Goal: Book appointment/travel/reservation

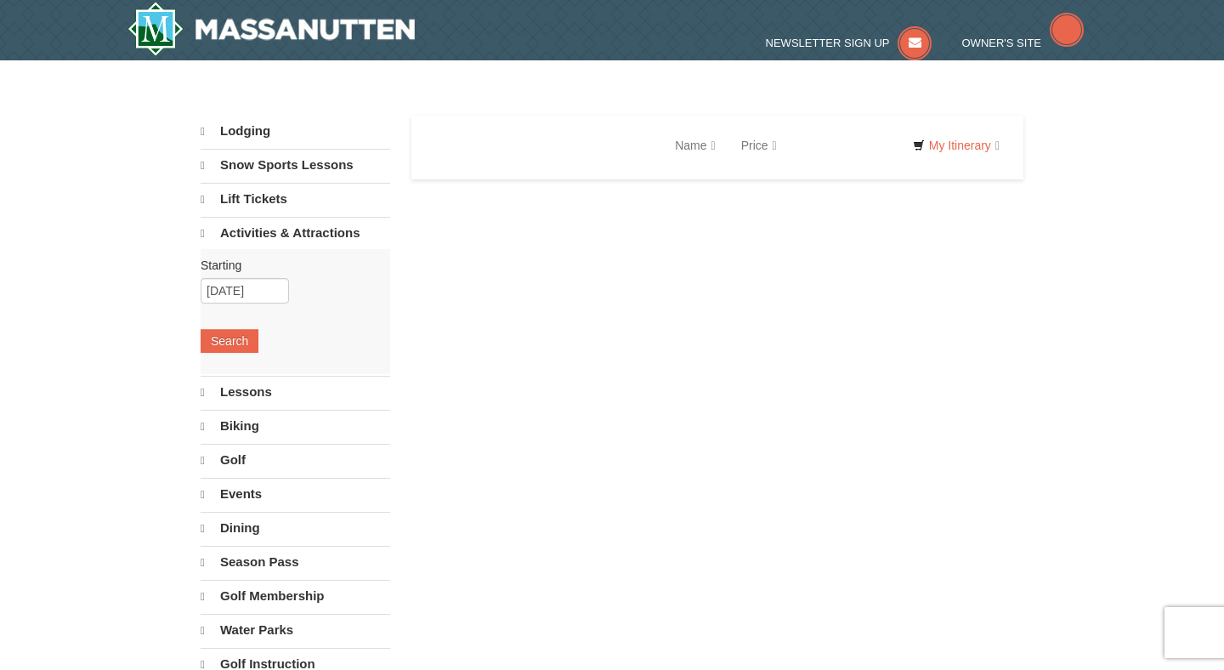
select select "9"
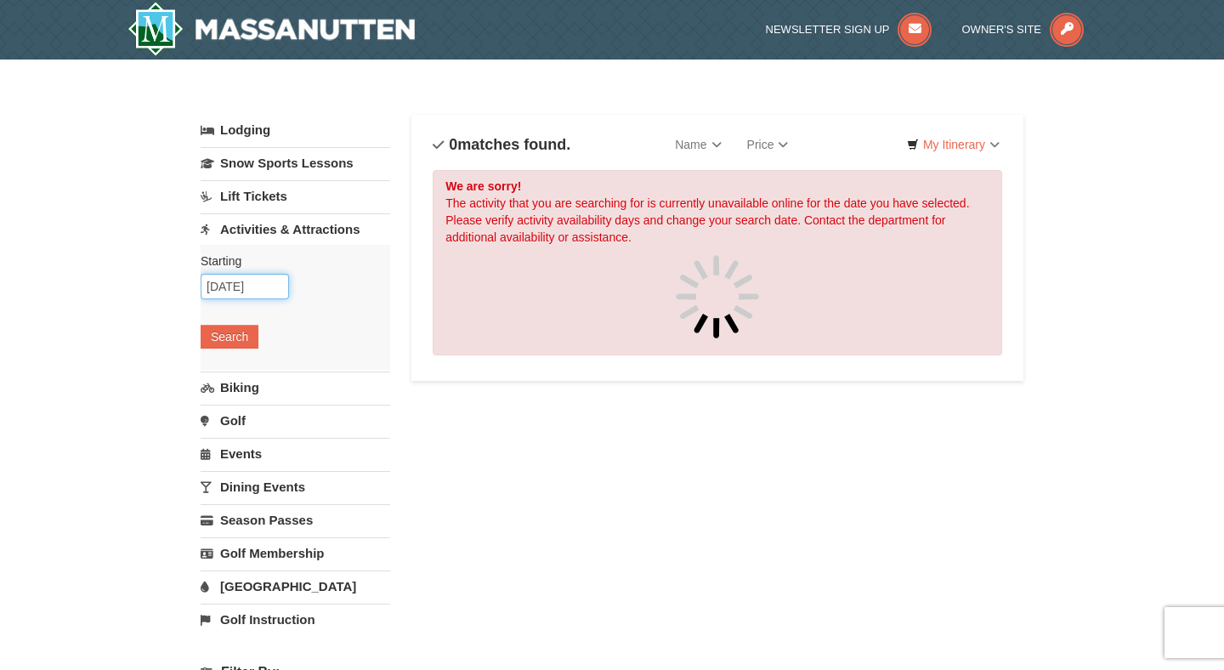
click at [259, 279] on input "[DATE]" at bounding box center [245, 287] width 88 height 26
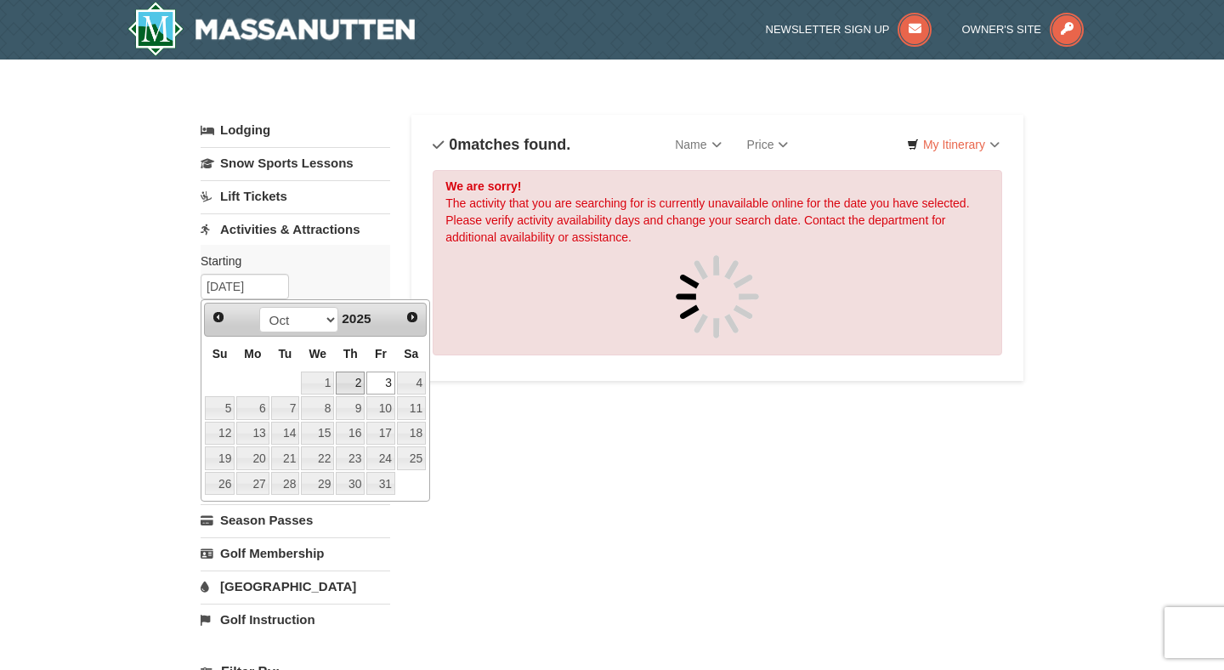
click at [357, 385] on link "2" at bounding box center [350, 384] width 29 height 24
type input "10/02/2025"
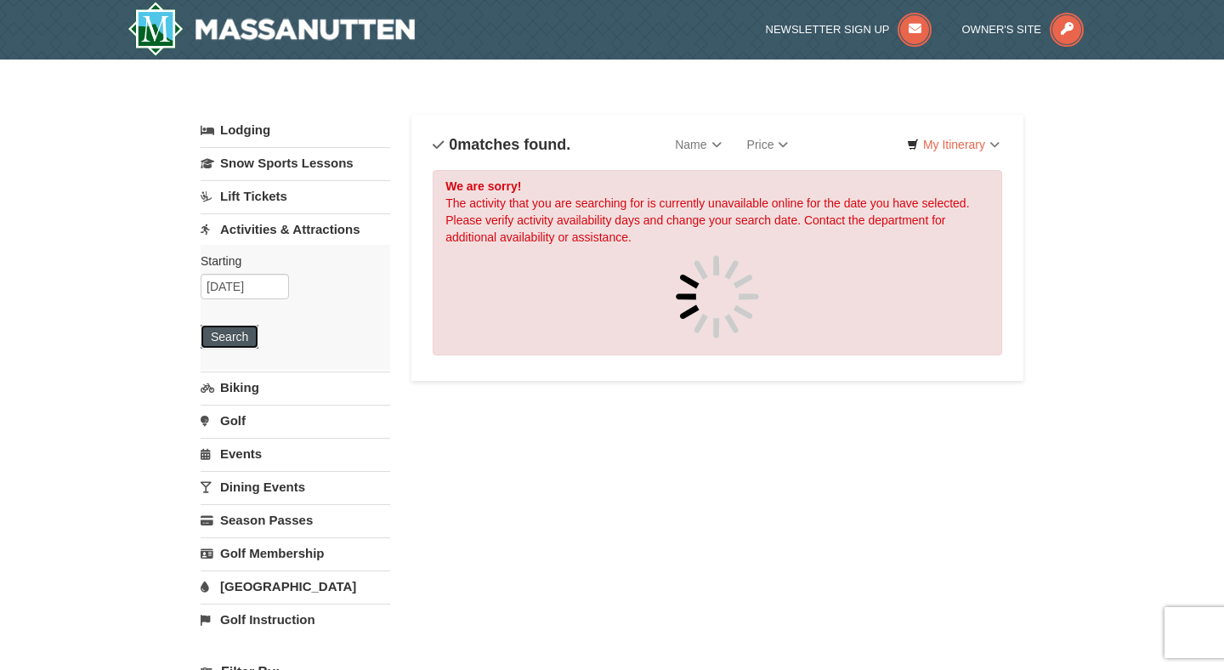
click at [239, 335] on button "Search" at bounding box center [230, 337] width 58 height 24
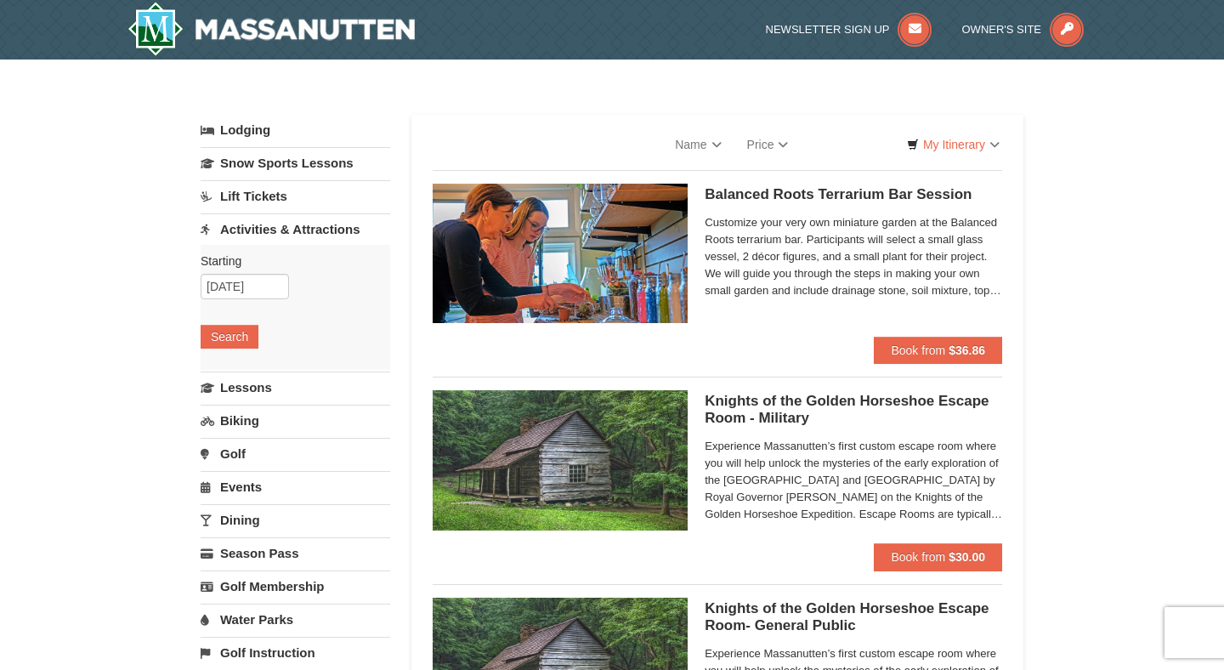
select select "9"
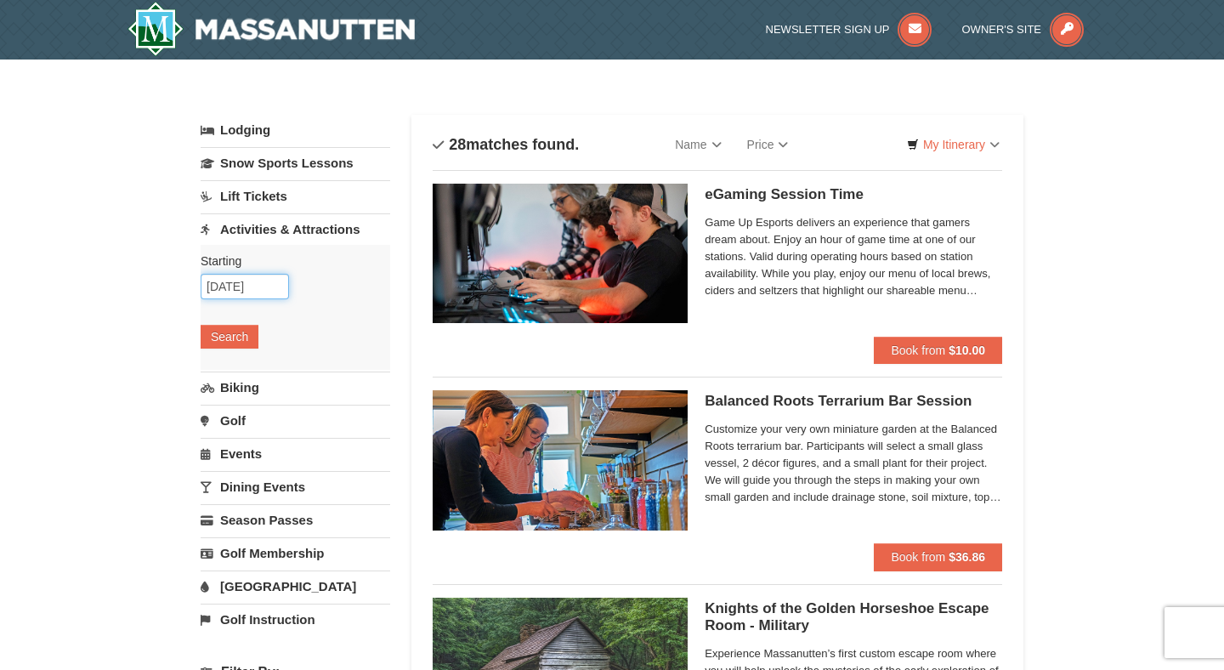
click at [270, 283] on input "10/02/2025" at bounding box center [245, 287] width 88 height 26
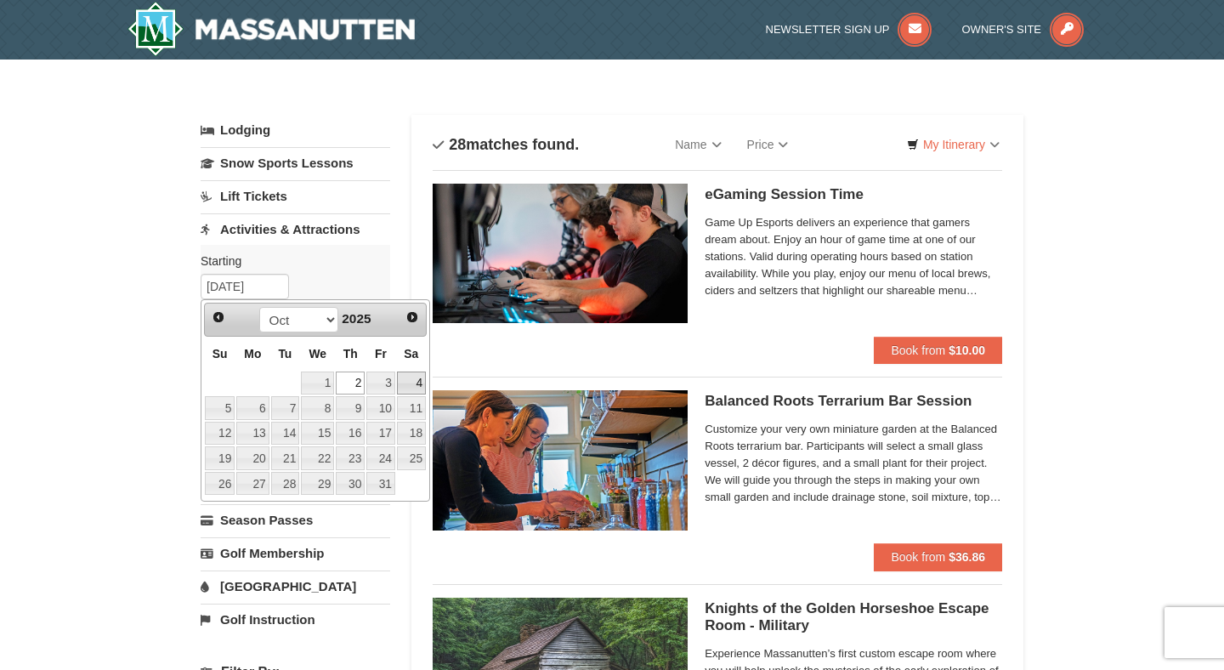
click at [413, 385] on link "4" at bounding box center [411, 384] width 29 height 24
type input "10/04/2025"
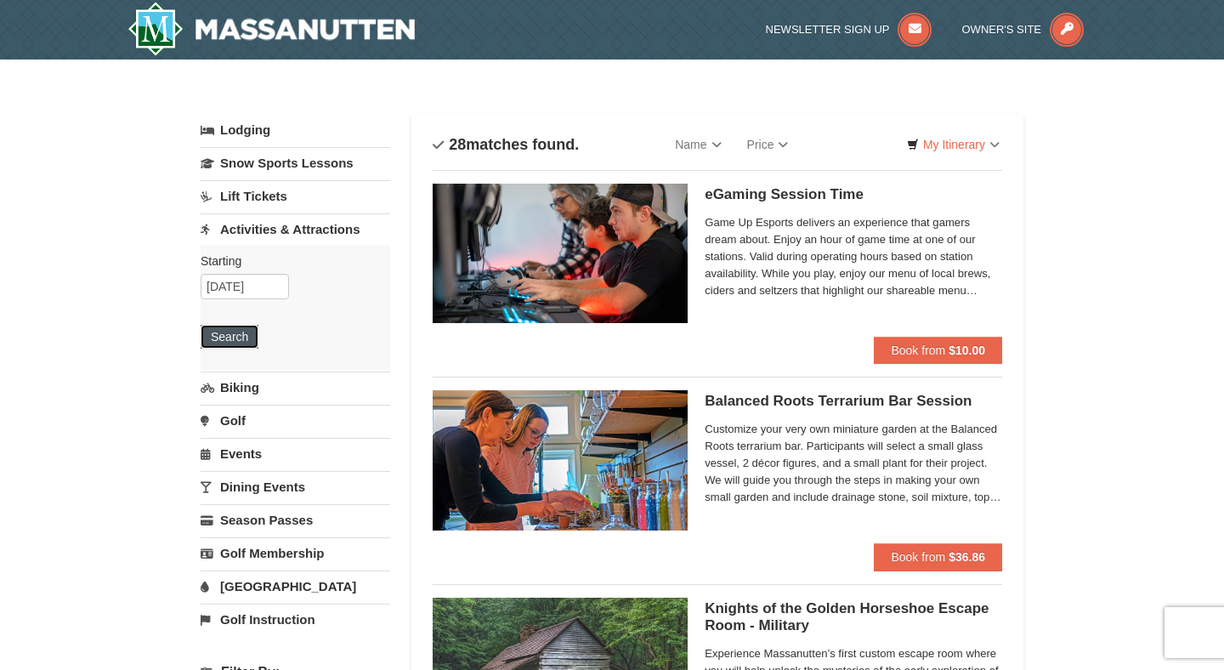
click at [223, 333] on button "Search" at bounding box center [230, 337] width 58 height 24
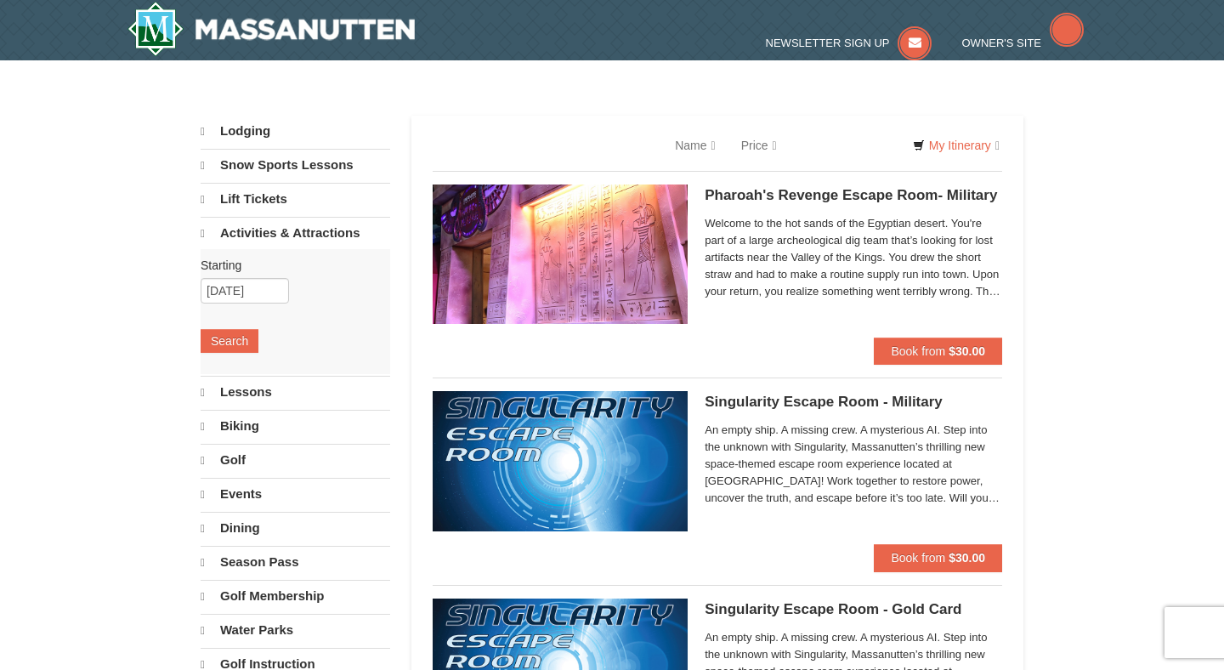
select select "9"
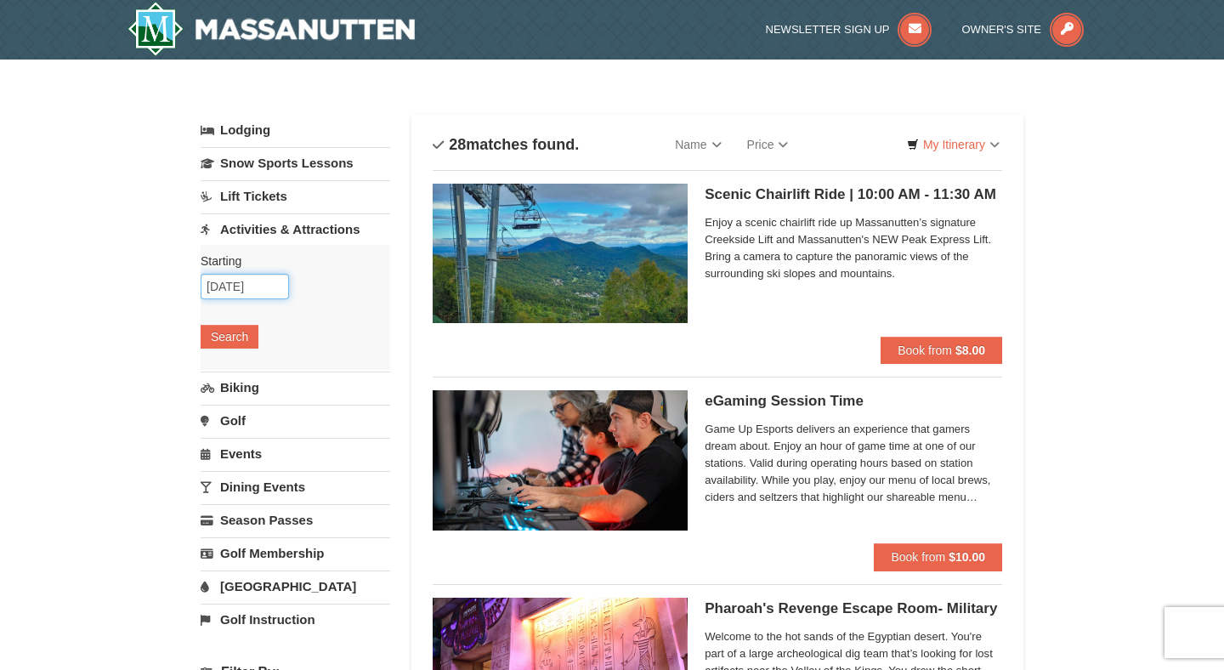
click at [260, 288] on input "10/04/2025" at bounding box center [245, 287] width 88 height 26
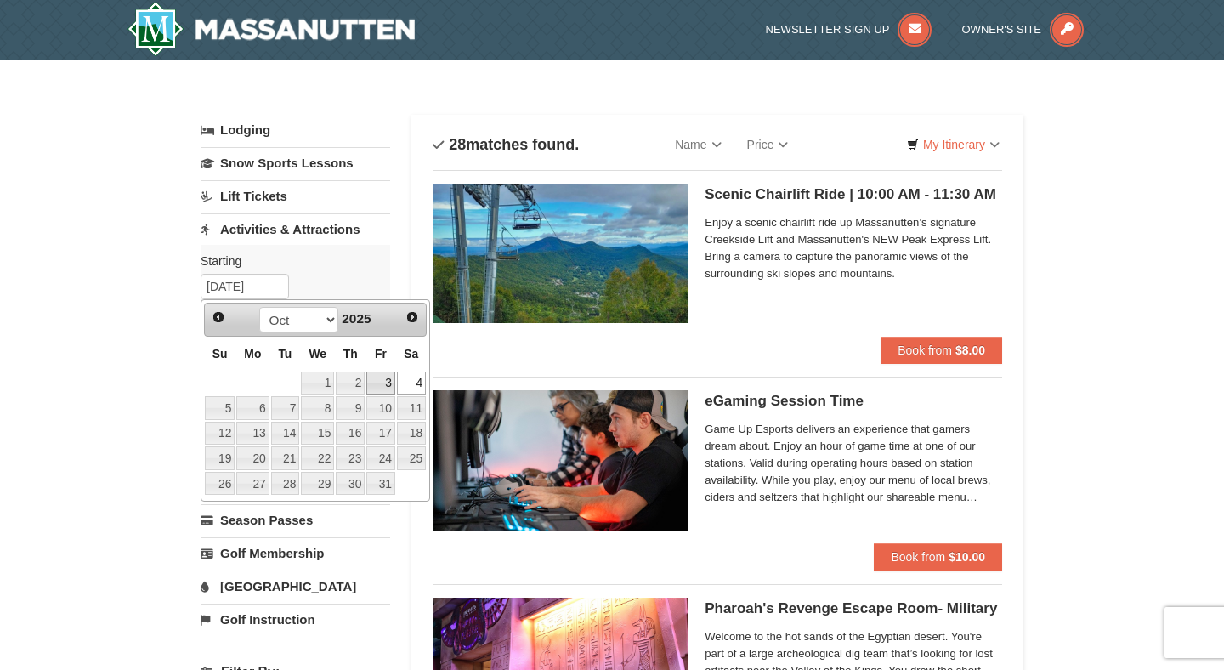
click at [373, 377] on link "3" at bounding box center [380, 384] width 29 height 24
type input "[DATE]"
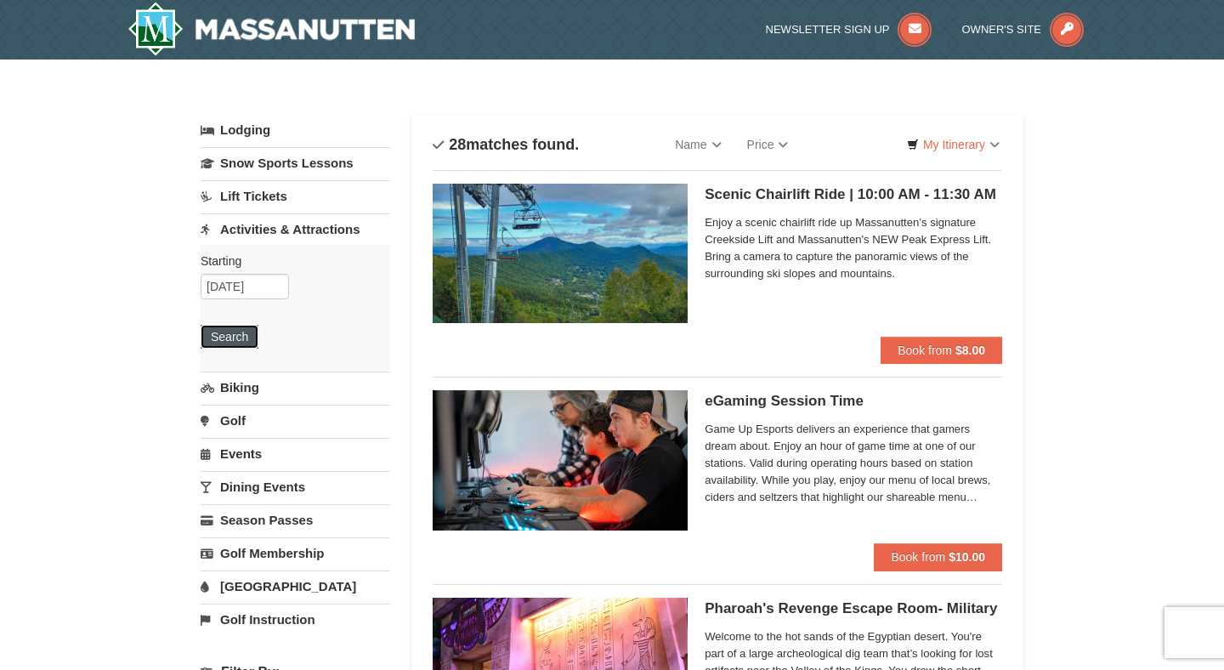
click at [242, 336] on button "Search" at bounding box center [230, 337] width 58 height 24
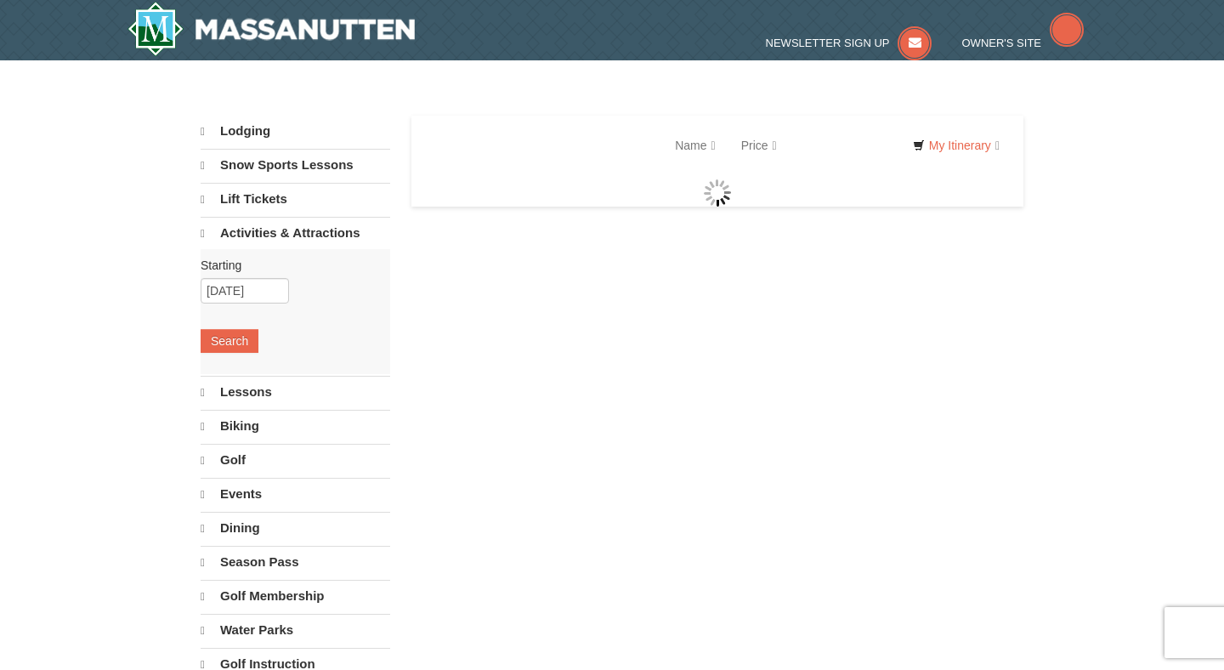
select select "9"
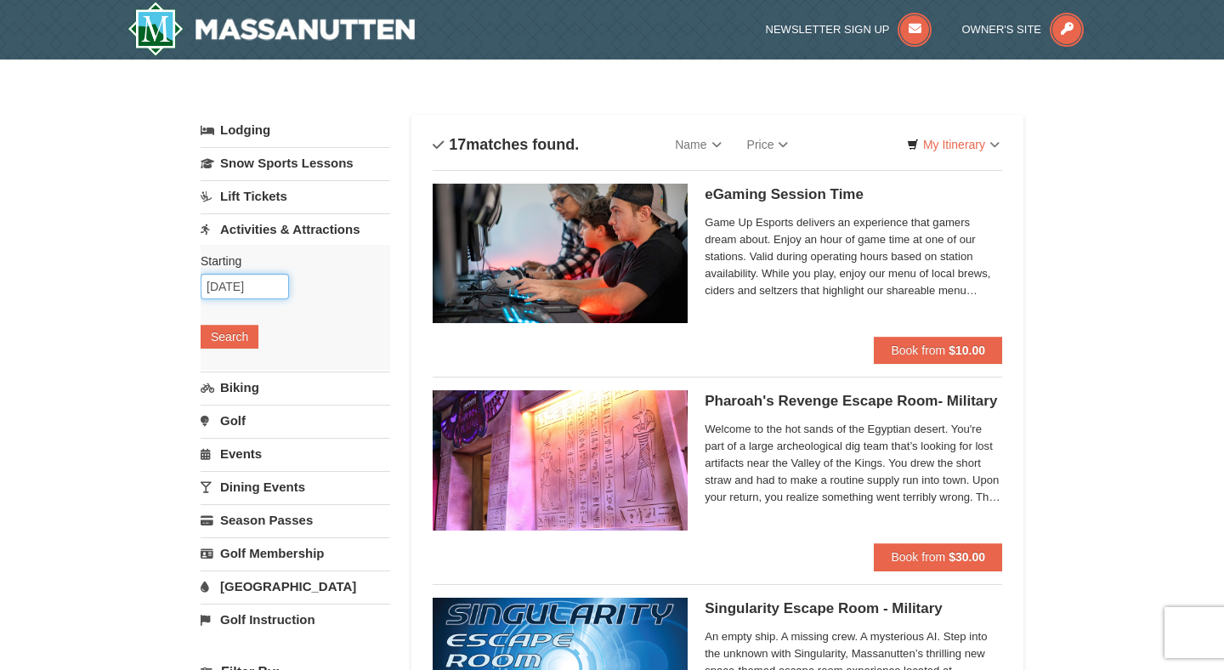
click at [262, 287] on input "[DATE]" at bounding box center [245, 287] width 88 height 26
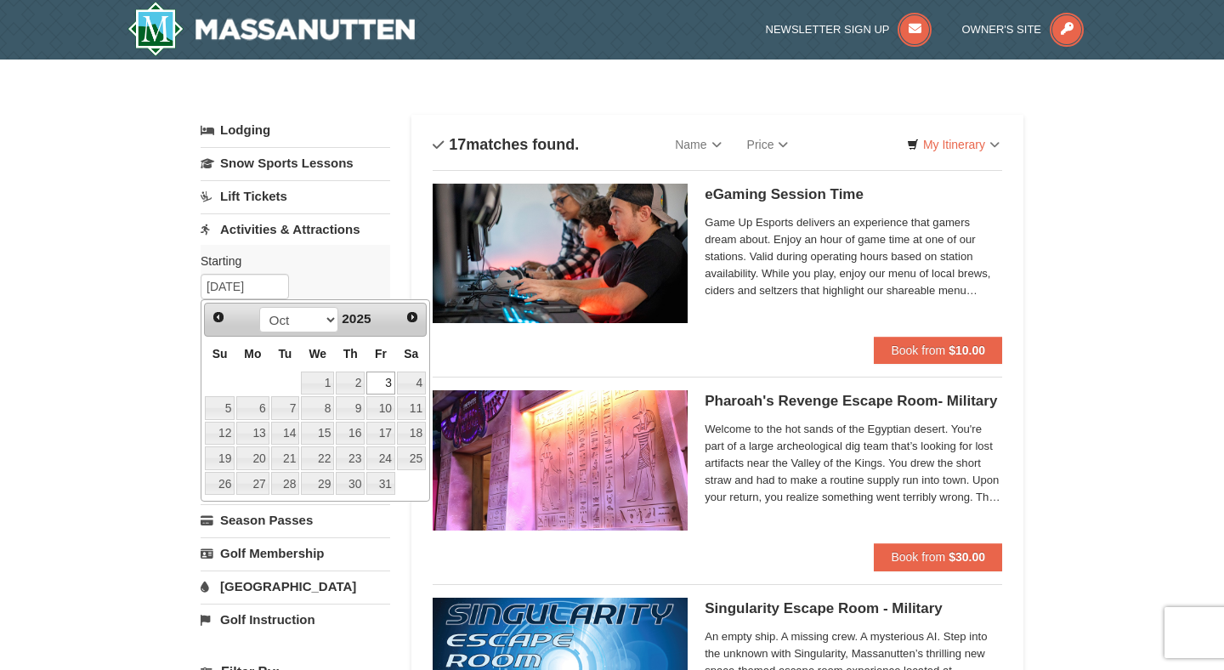
click at [263, 197] on link "Lift Tickets" at bounding box center [296, 195] width 190 height 31
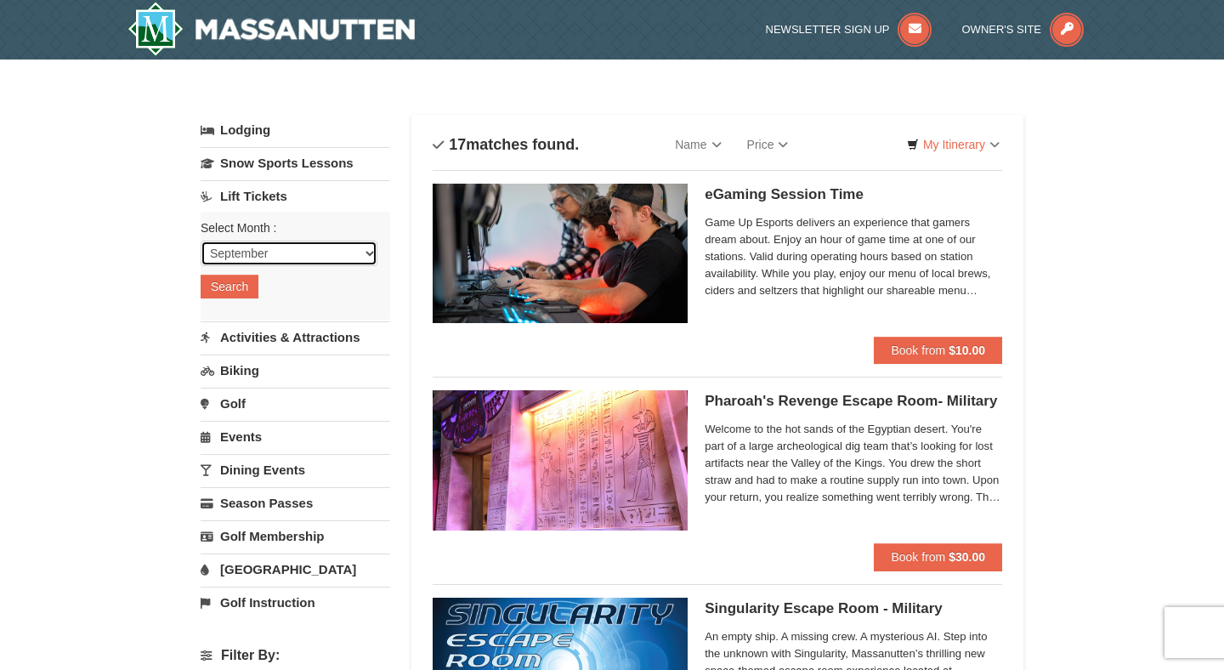
click at [267, 262] on select "September October November December January February March April May June July …" at bounding box center [289, 254] width 177 height 26
select select "10"
click at [242, 294] on button "Search" at bounding box center [230, 287] width 58 height 24
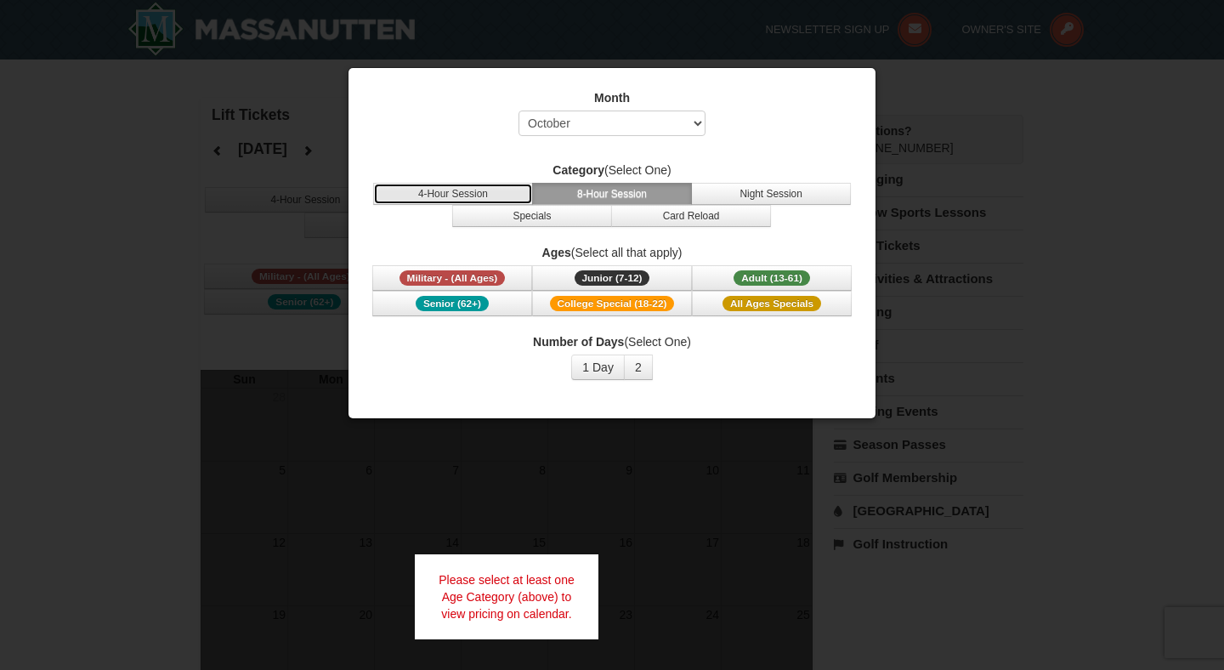
click at [474, 193] on button "4-Hour Session" at bounding box center [453, 194] width 160 height 22
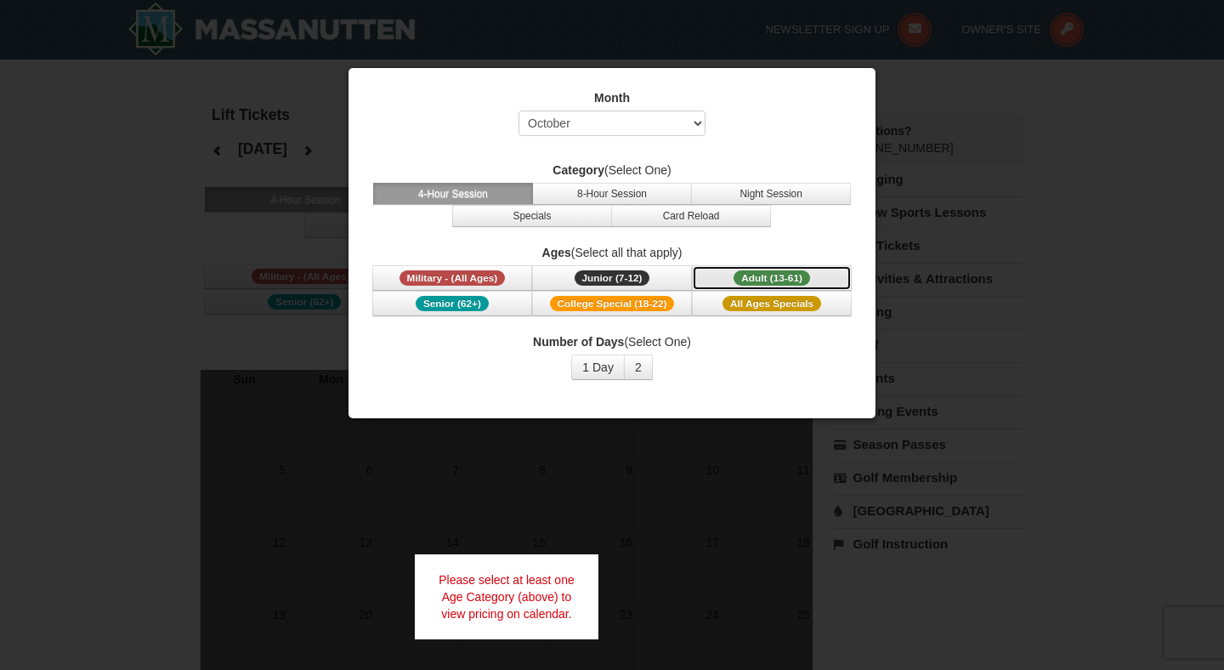
click at [735, 277] on span "Adult (13-61)" at bounding box center [772, 277] width 77 height 15
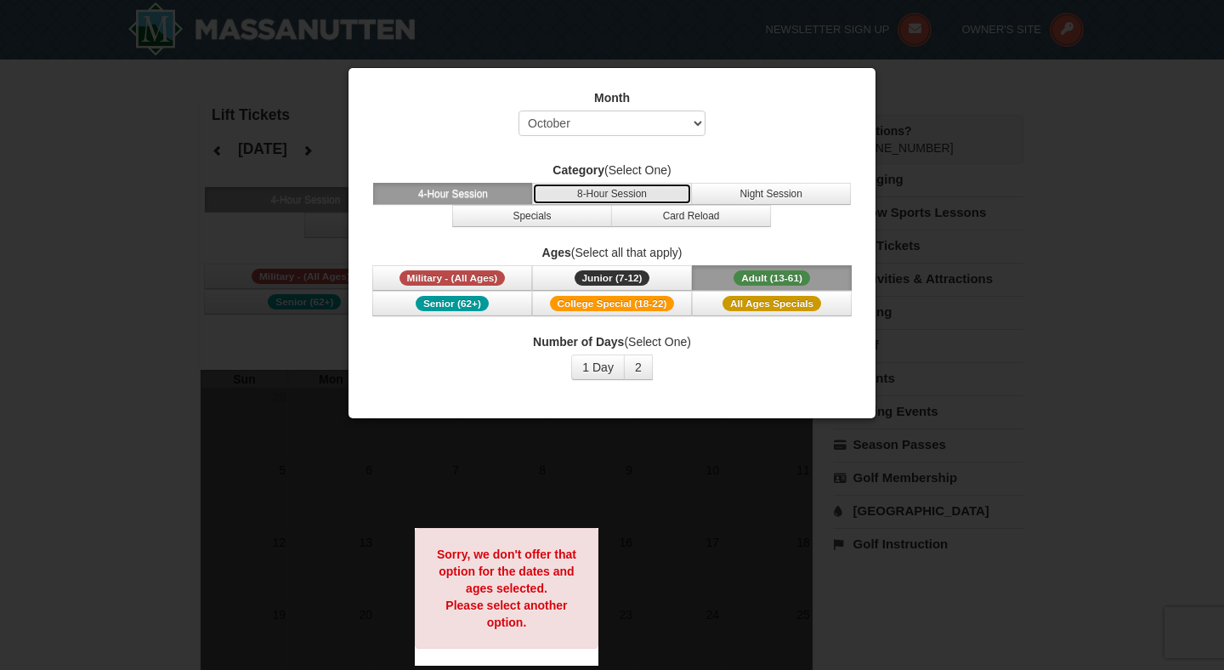
click at [606, 201] on button "8-Hour Session" at bounding box center [612, 194] width 160 height 22
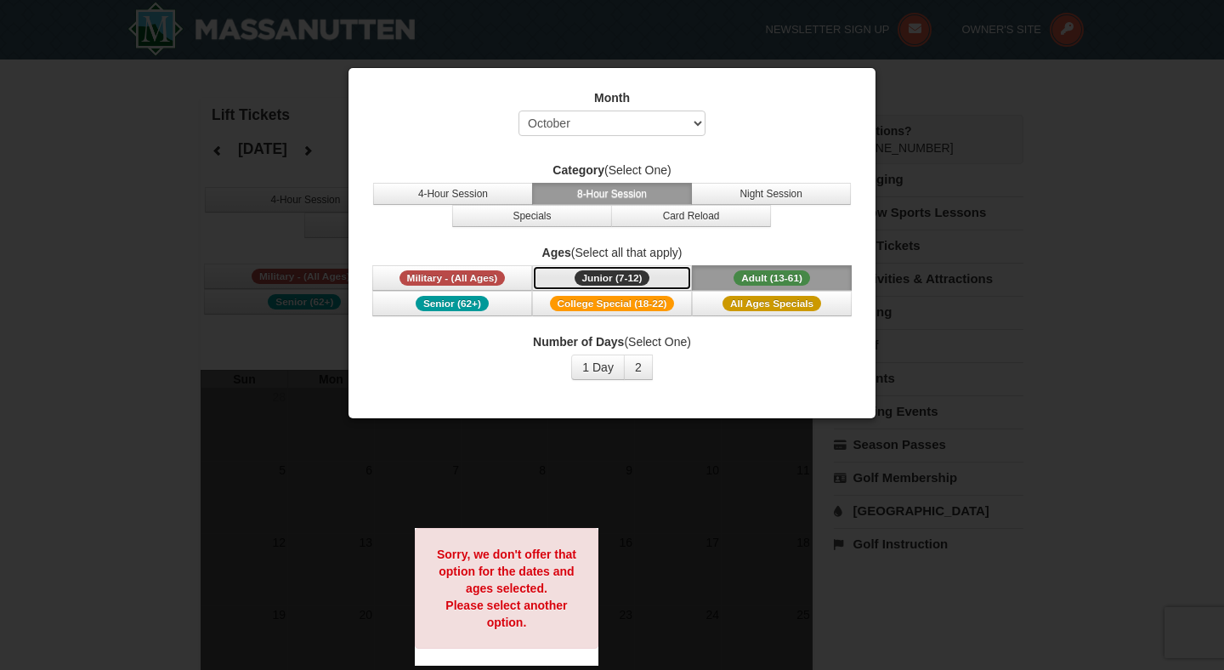
click at [572, 286] on button "Junior (7-12) (7 - 12)" at bounding box center [612, 278] width 160 height 26
click at [599, 135] on select "Select September October November December January February March April May Jun…" at bounding box center [612, 124] width 187 height 26
click at [602, 120] on select "Select September October November December January February March April May Jun…" at bounding box center [612, 124] width 187 height 26
select select "9"
click at [599, 265] on button "Junior (7-12) (7 - 12)" at bounding box center [612, 278] width 160 height 26
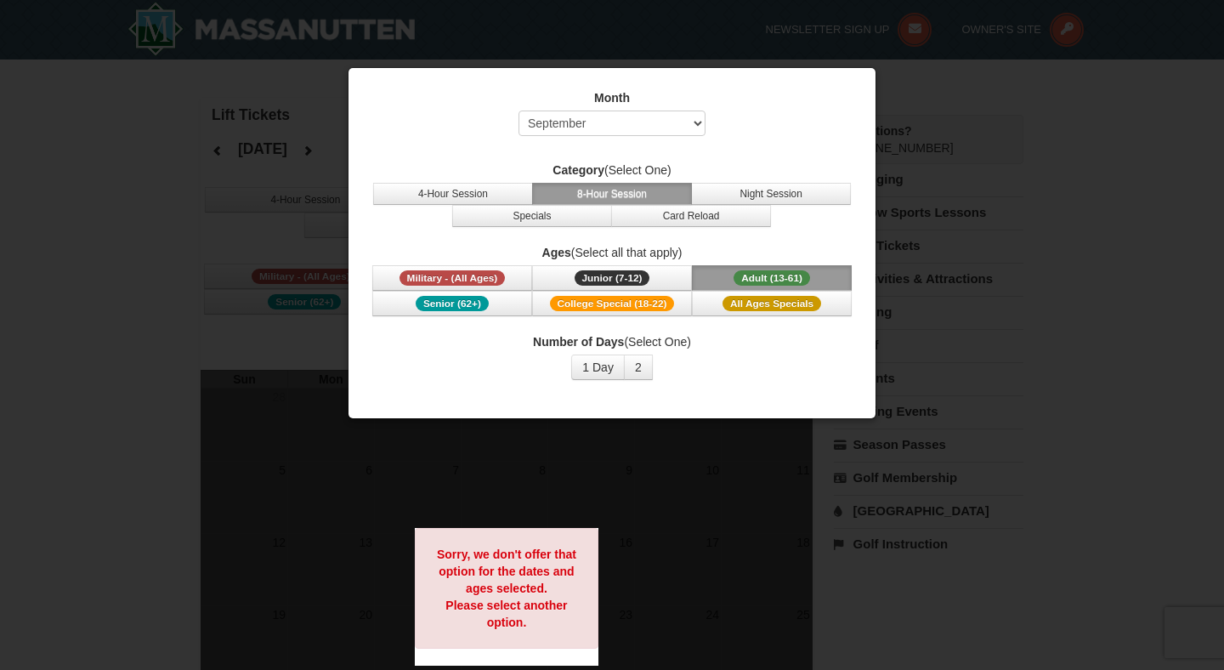
click at [740, 279] on span "Adult (13-61)" at bounding box center [772, 277] width 77 height 15
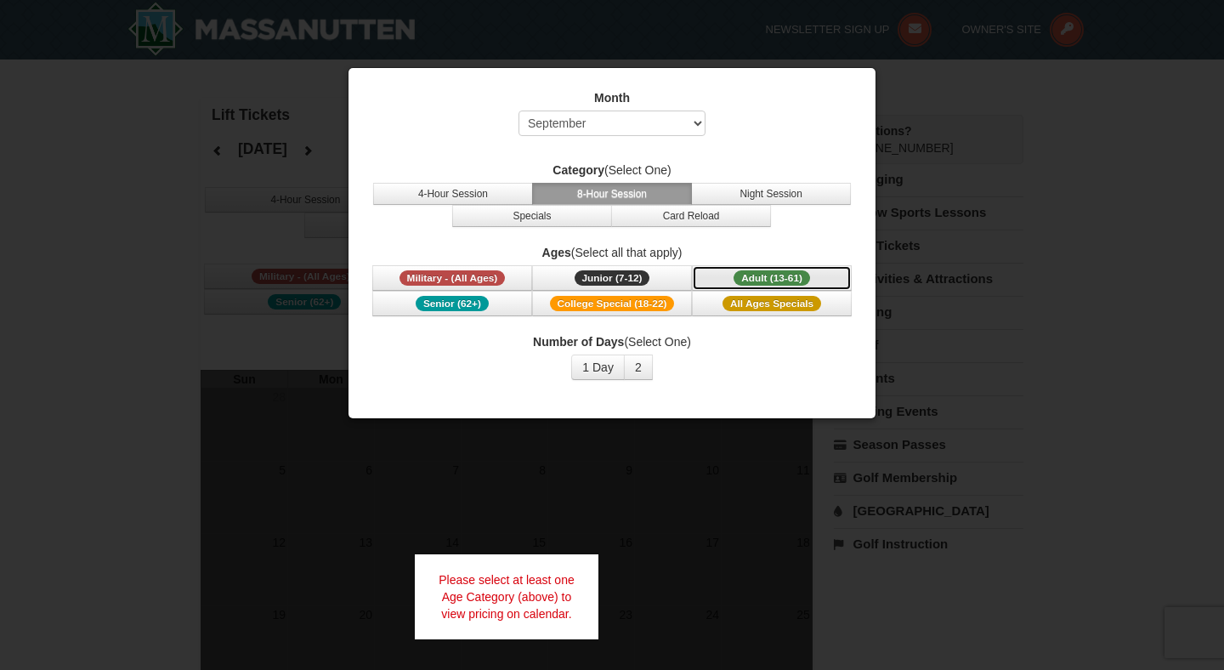
click at [740, 279] on span "Adult (13-61)" at bounding box center [772, 277] width 77 height 15
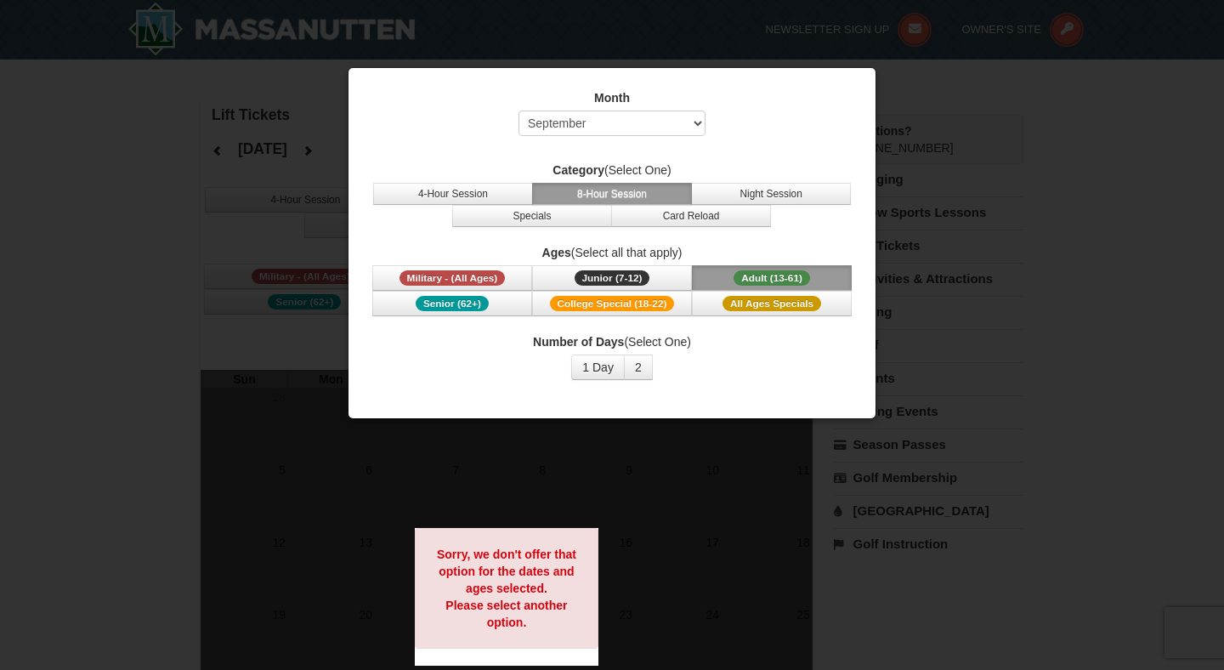
click at [729, 278] on button "Adult (13-61) (13 - 61)" at bounding box center [772, 278] width 160 height 26
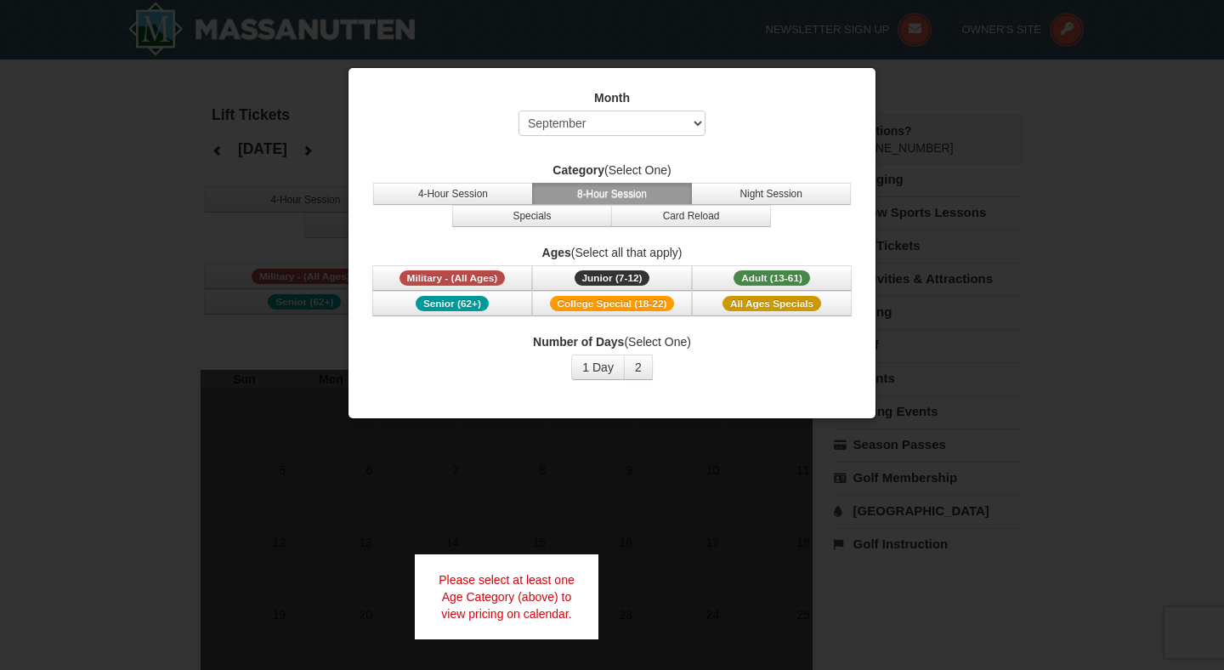
click at [984, 299] on div at bounding box center [612, 335] width 1224 height 670
click at [654, 277] on button "Junior (7-12) (7 - 12)" at bounding box center [612, 278] width 160 height 26
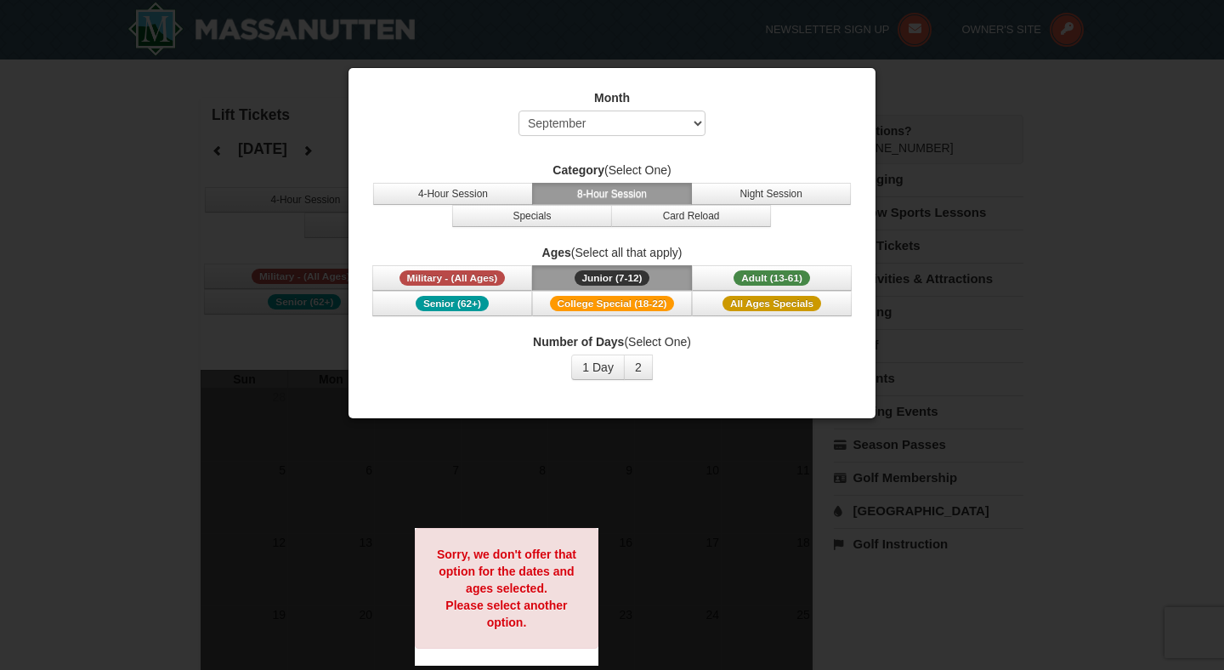
click at [654, 277] on button "Junior (7-12) (7 - 12)" at bounding box center [612, 278] width 160 height 26
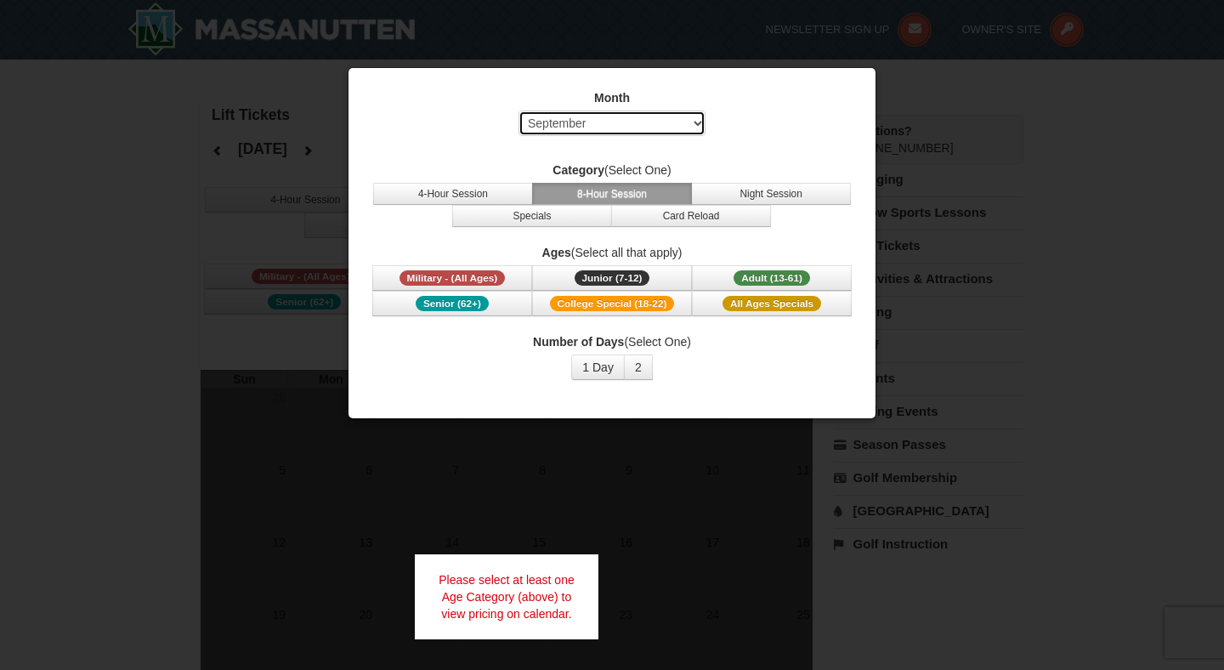
click at [582, 130] on select "Select September October November December January February March April May Jun…" at bounding box center [612, 124] width 187 height 26
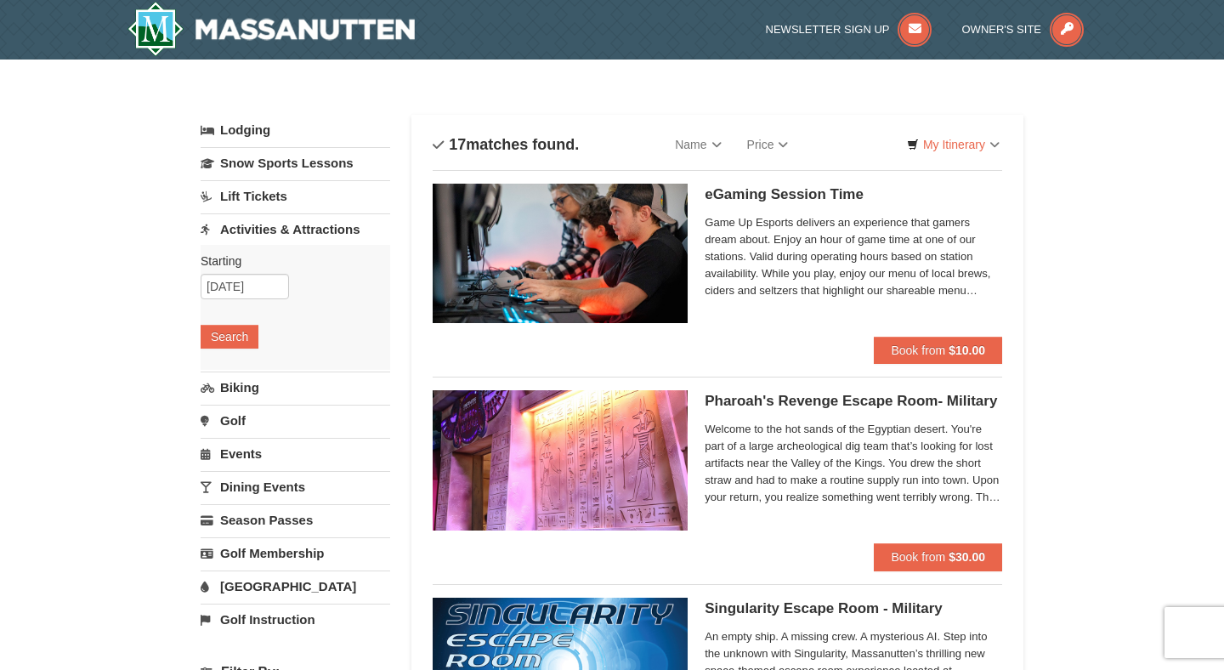
click at [254, 208] on link "Lift Tickets" at bounding box center [296, 195] width 190 height 31
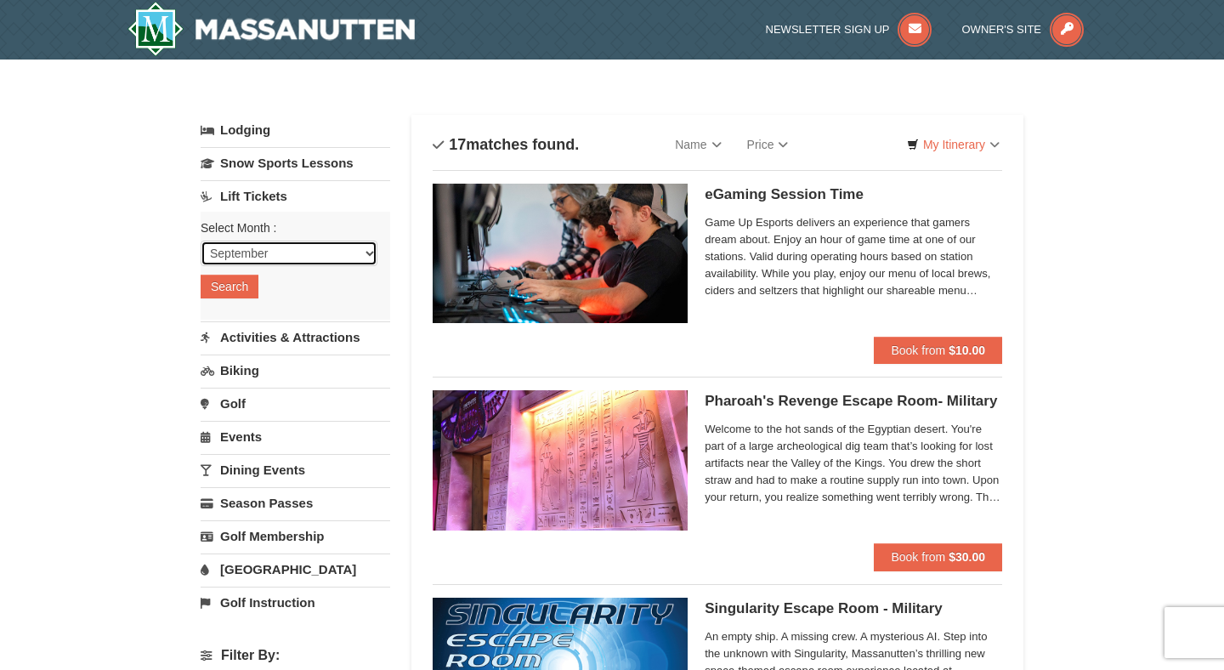
click at [241, 258] on select "September October November December January February March April May June July …" at bounding box center [289, 254] width 177 height 26
select select "10"
click at [243, 280] on button "Search" at bounding box center [230, 287] width 58 height 24
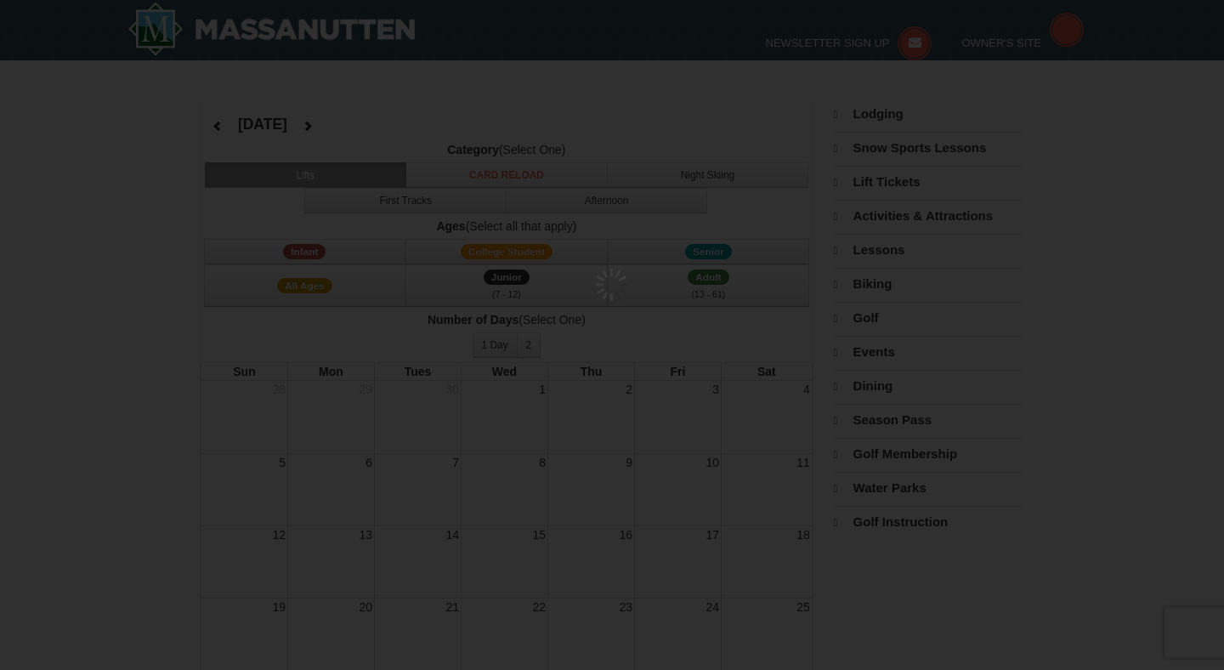
select select "10"
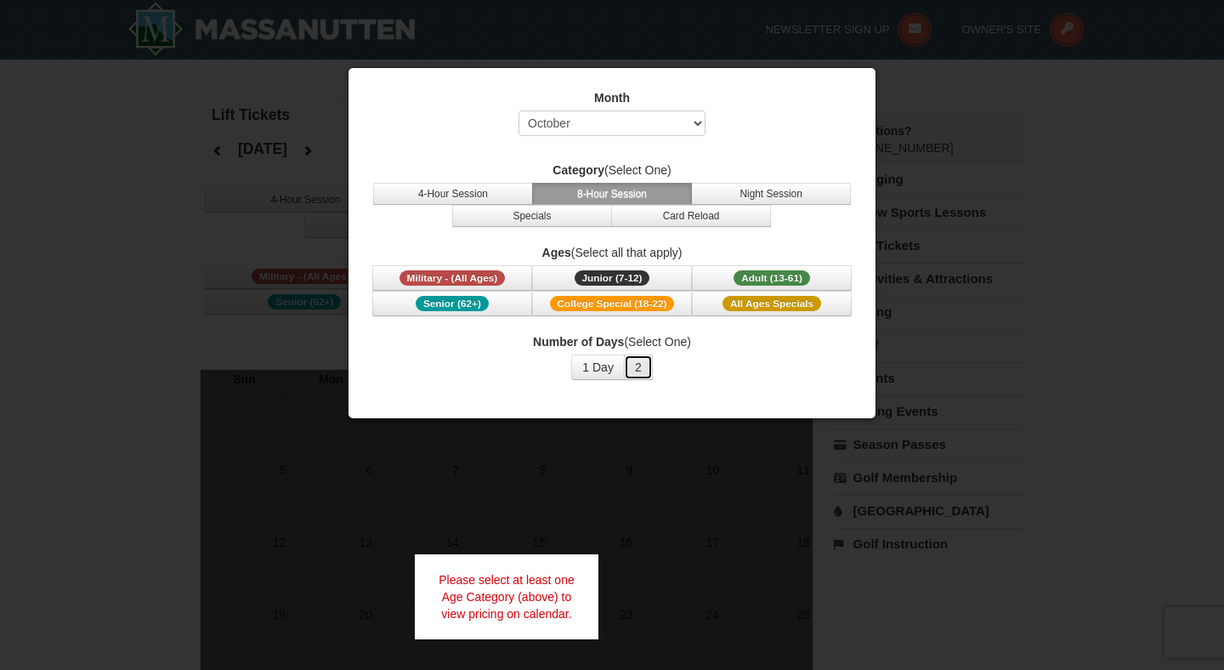
click at [648, 367] on button "2" at bounding box center [638, 368] width 29 height 26
click at [752, 186] on button "Night Session" at bounding box center [771, 194] width 160 height 22
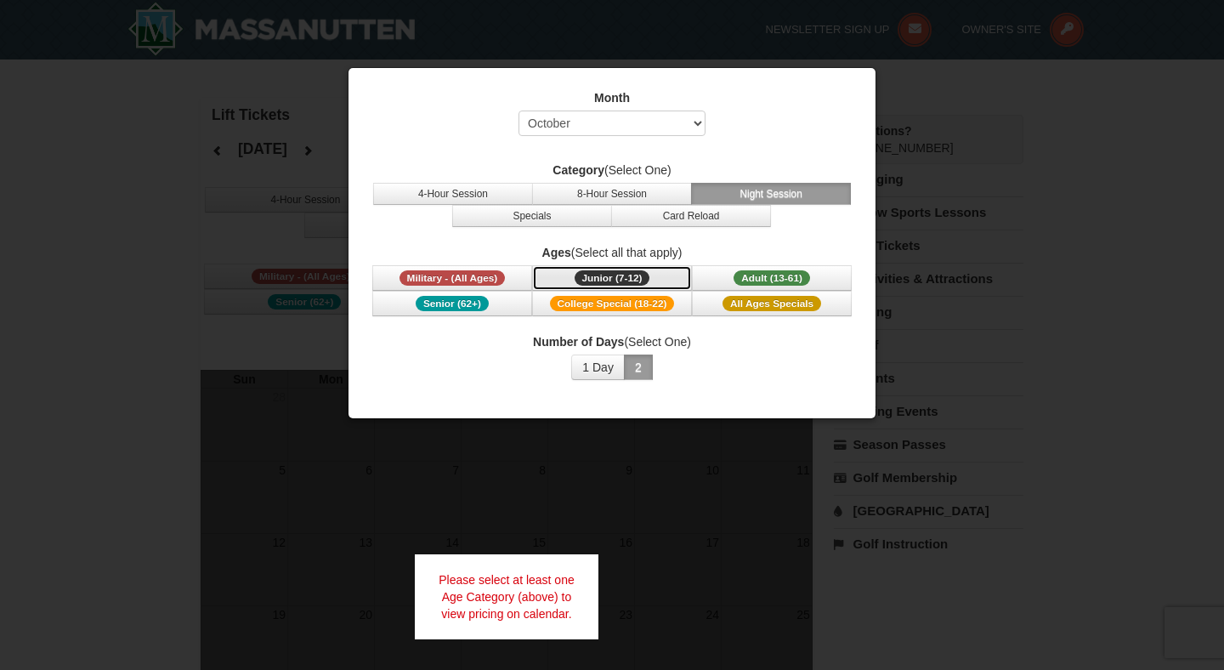
click at [625, 280] on span "Junior (7-12)" at bounding box center [613, 277] width 76 height 15
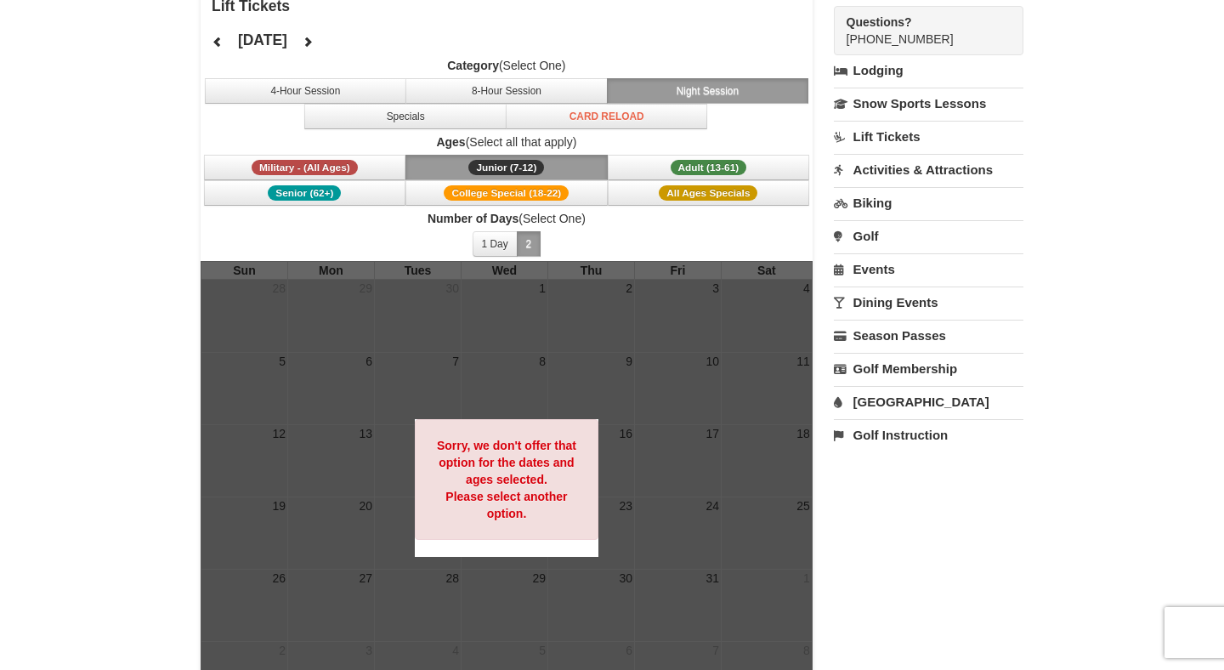
scroll to position [108, 0]
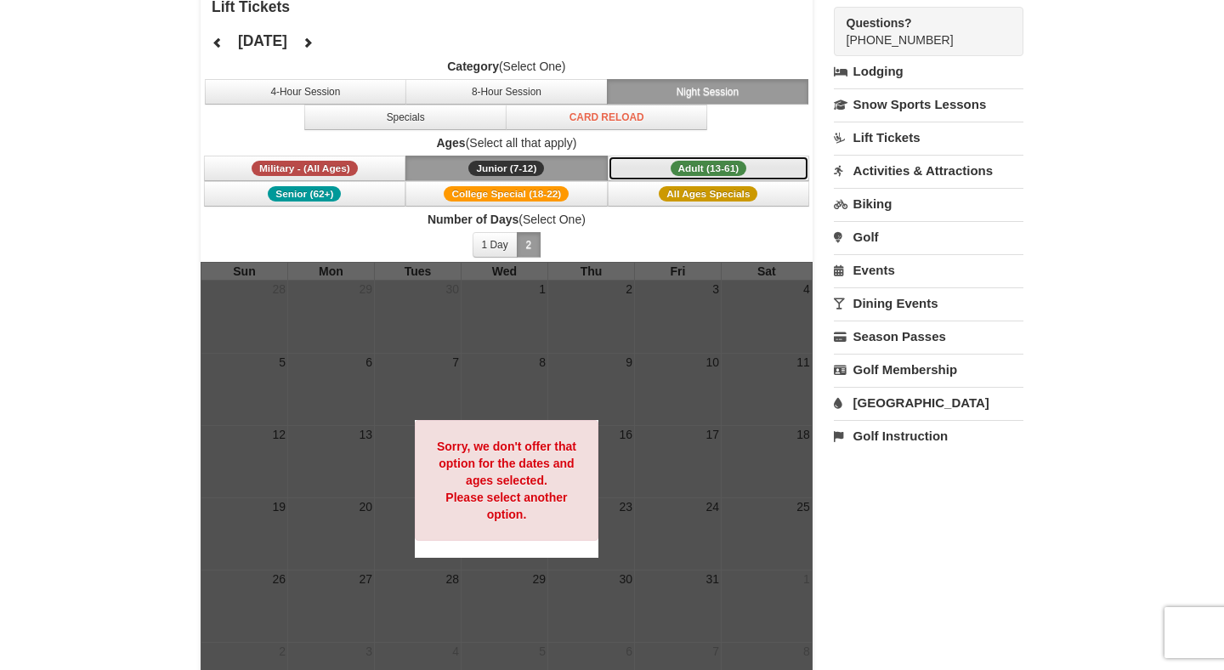
click at [686, 173] on span "Adult (13-61)" at bounding box center [709, 168] width 77 height 15
click at [570, 167] on button "Junior (7-12) (7 - 12)" at bounding box center [507, 169] width 202 height 26
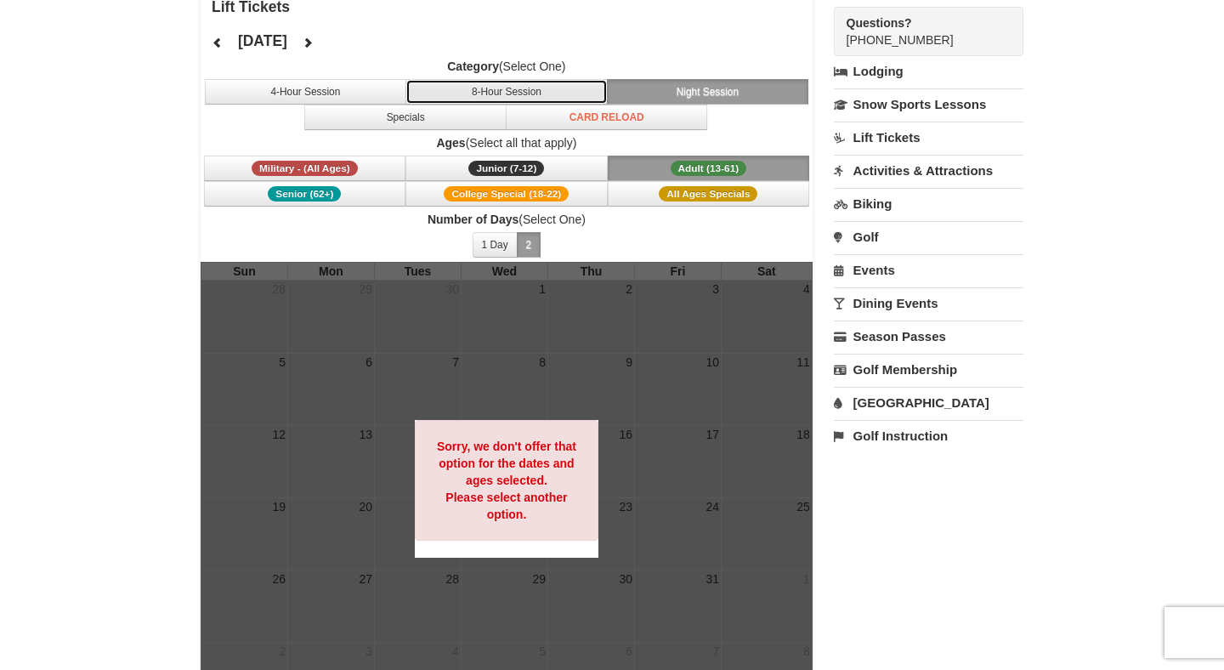
click at [525, 90] on button "8-Hour Session" at bounding box center [507, 92] width 202 height 26
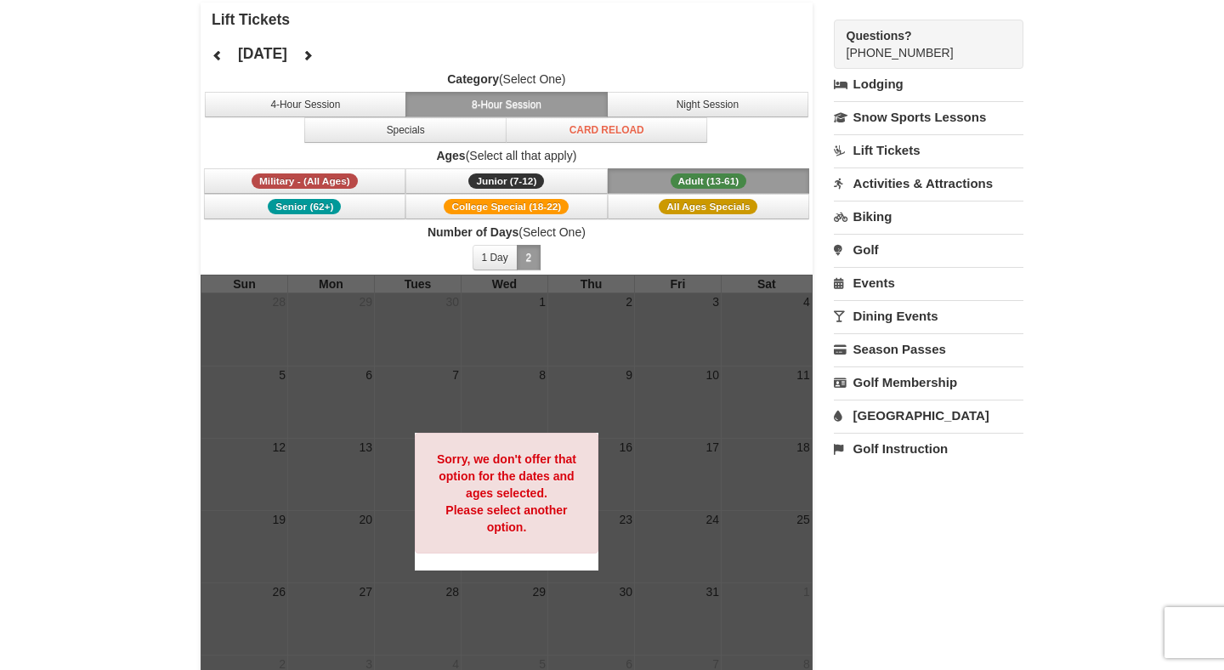
scroll to position [92, 0]
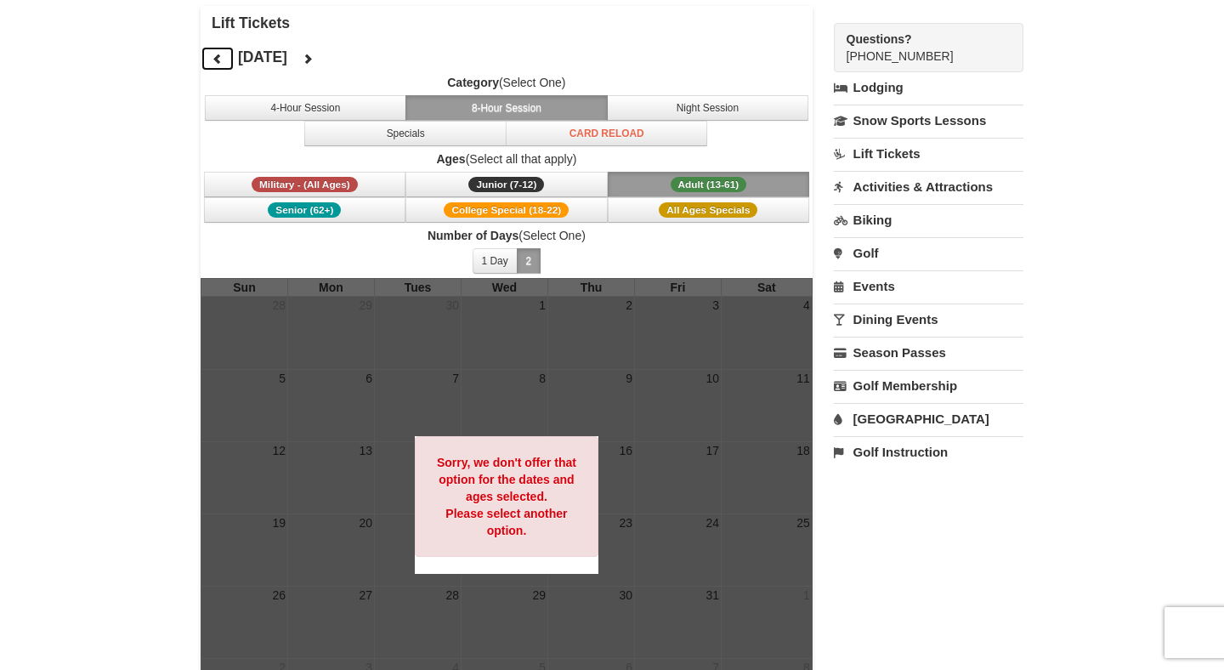
click at [221, 57] on icon at bounding box center [218, 59] width 12 height 12
click at [325, 63] on button at bounding box center [308, 59] width 34 height 26
click at [325, 62] on button at bounding box center [308, 59] width 34 height 26
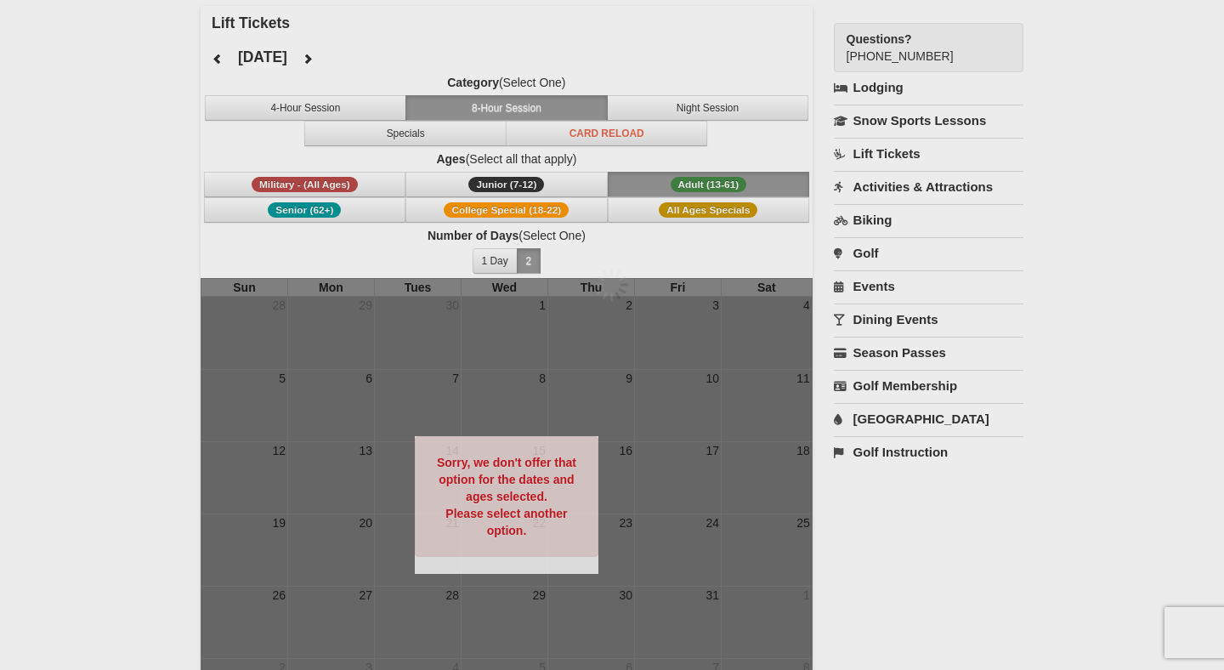
click at [364, 62] on div at bounding box center [612, 335] width 1224 height 670
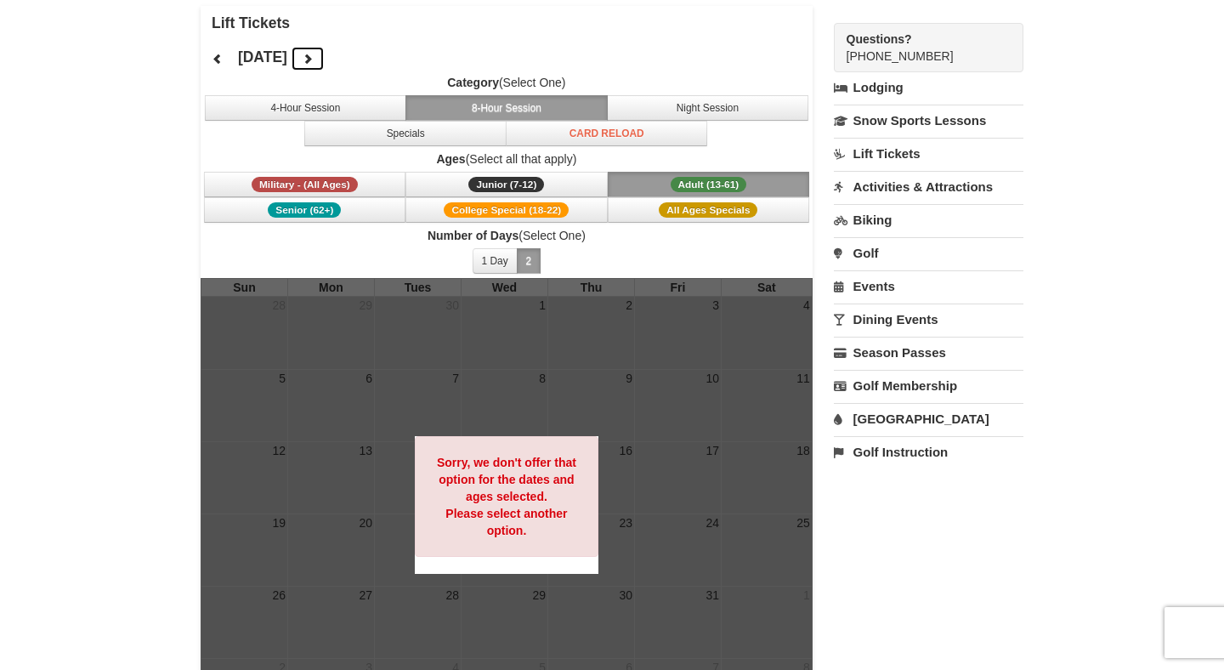
click at [314, 58] on icon at bounding box center [308, 59] width 12 height 12
click at [291, 58] on span "November 2025" at bounding box center [264, 58] width 53 height 14
click at [325, 56] on button at bounding box center [308, 59] width 34 height 26
click at [915, 142] on link "Lift Tickets" at bounding box center [929, 153] width 190 height 31
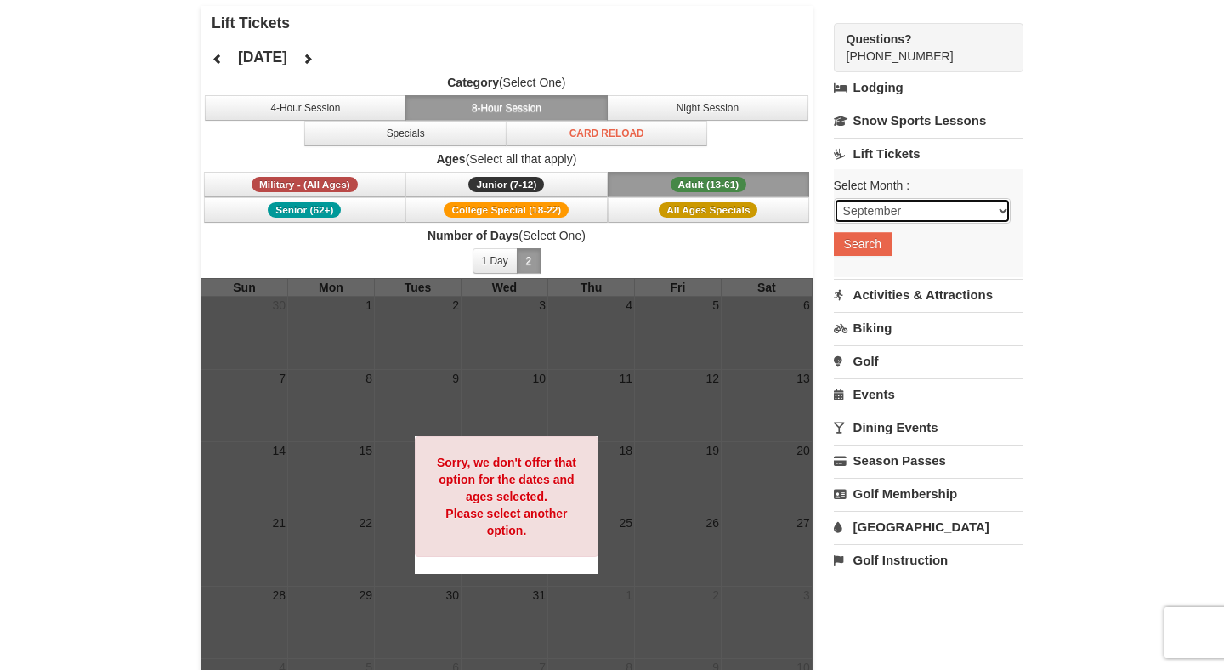
click at [877, 213] on select "September October November December January February March April May June July …" at bounding box center [922, 211] width 177 height 26
select select "10"
click at [862, 242] on button "Search" at bounding box center [863, 244] width 58 height 24
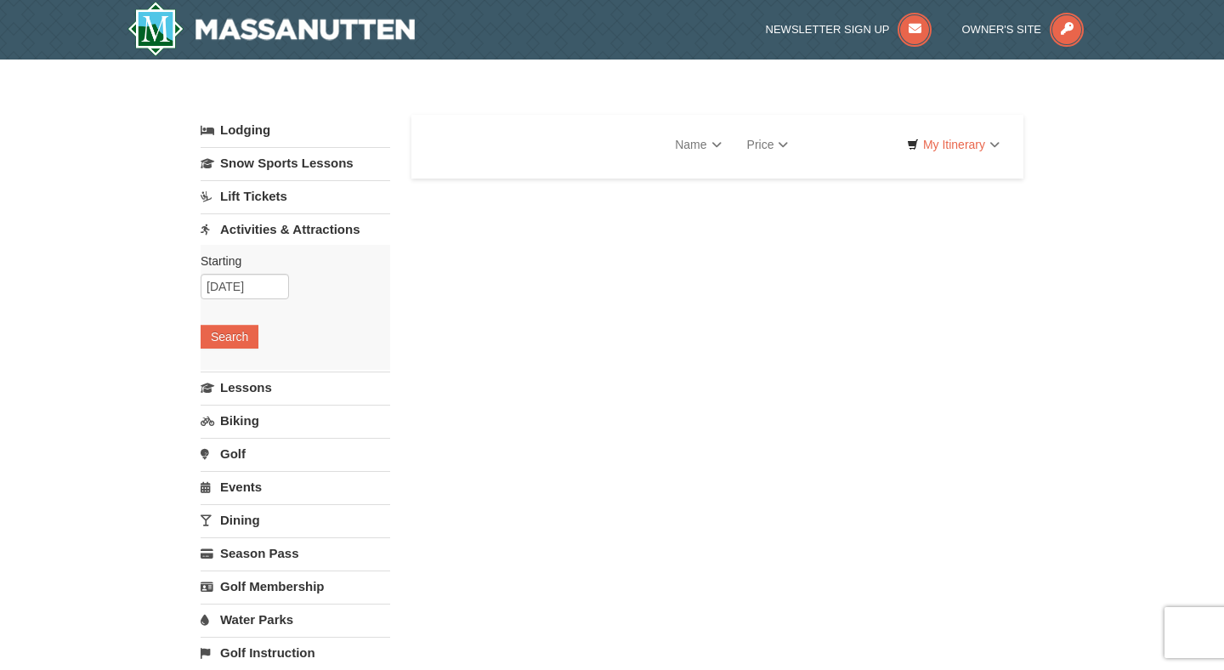
select select "9"
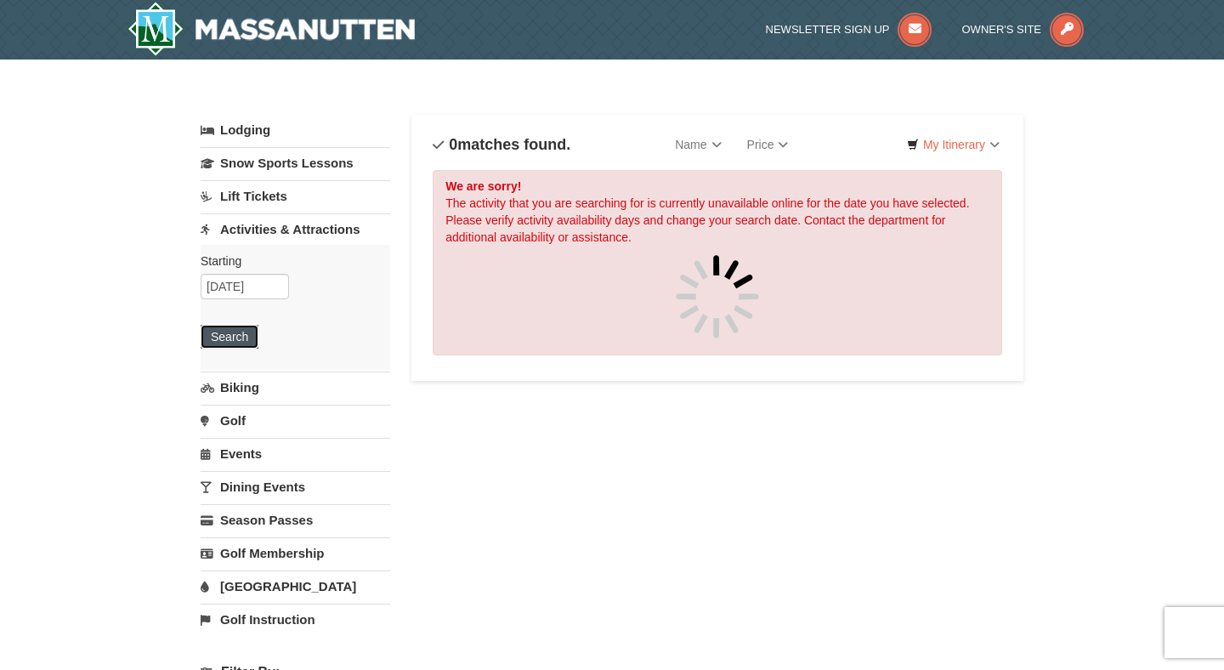
click at [241, 346] on button "Search" at bounding box center [230, 337] width 58 height 24
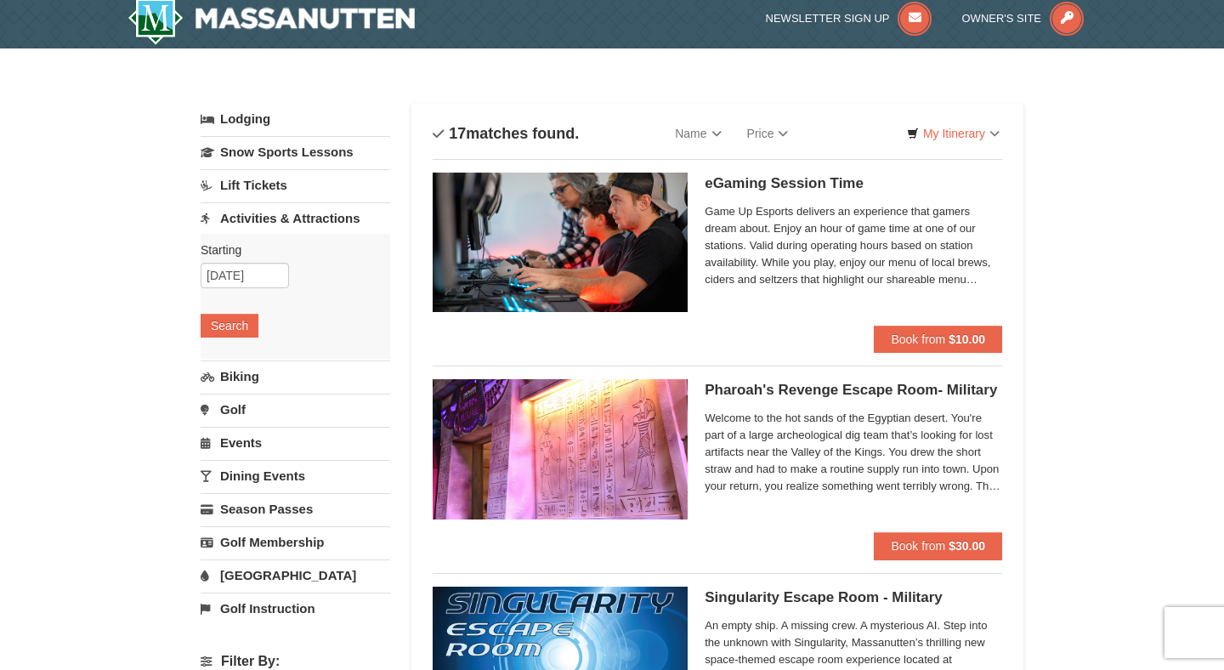
scroll to position [12, 0]
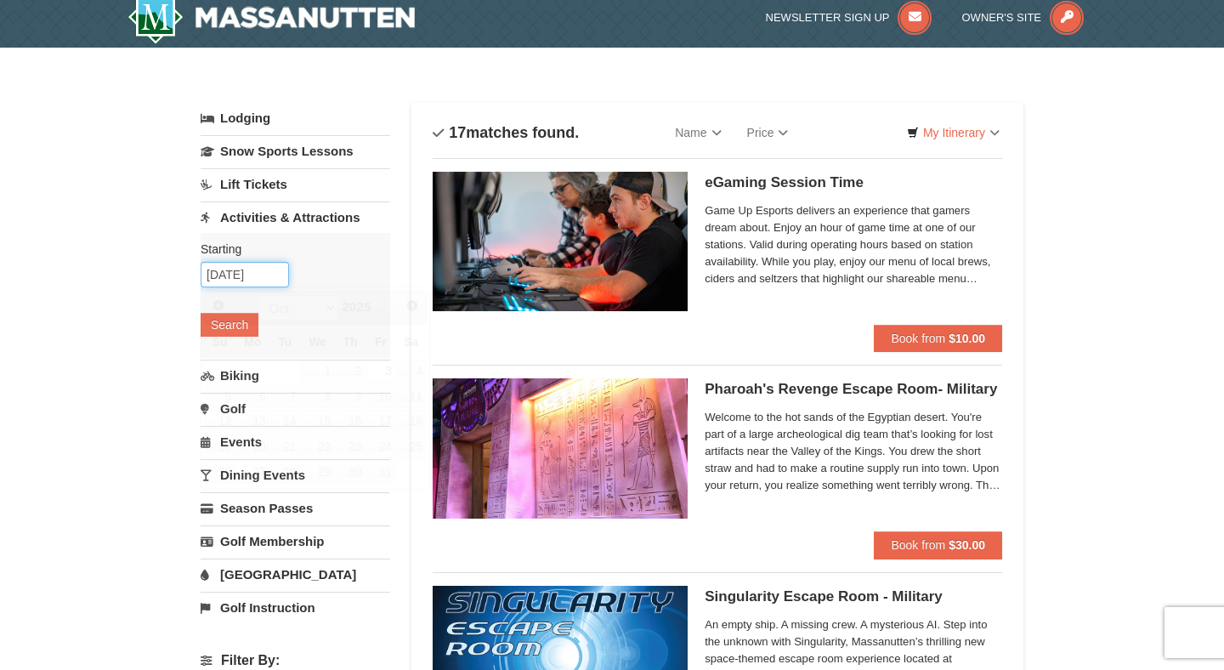
click at [258, 277] on input "[DATE]" at bounding box center [245, 275] width 88 height 26
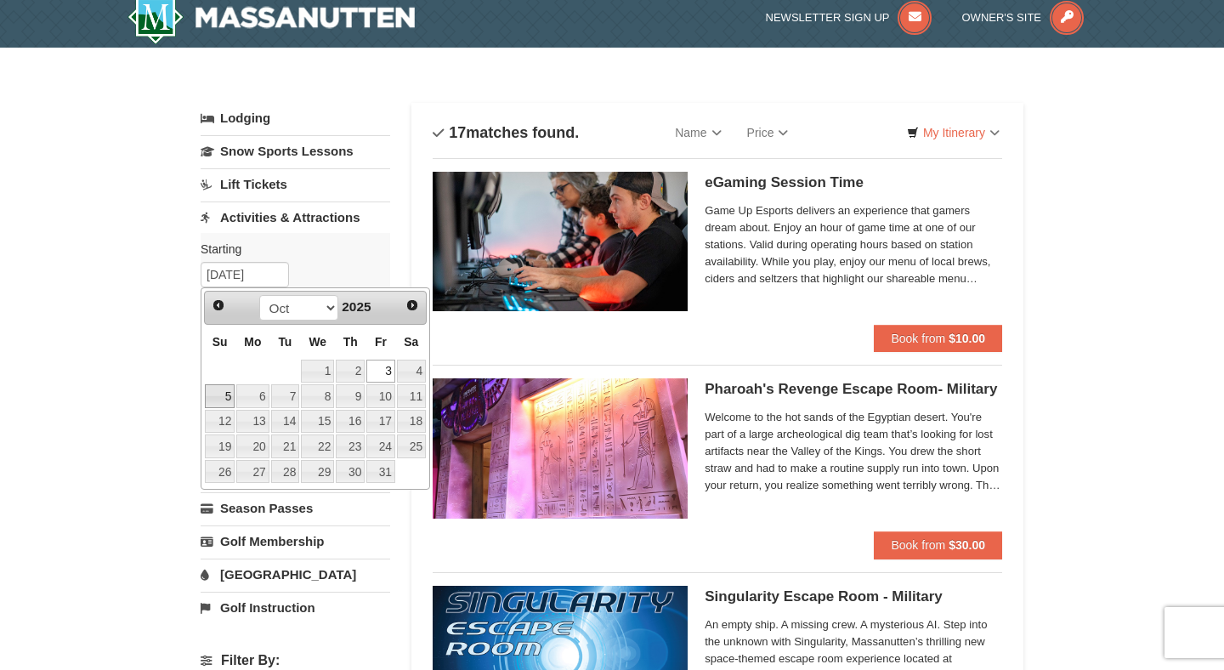
click at [225, 392] on link "5" at bounding box center [220, 396] width 30 height 24
type input "[DATE]"
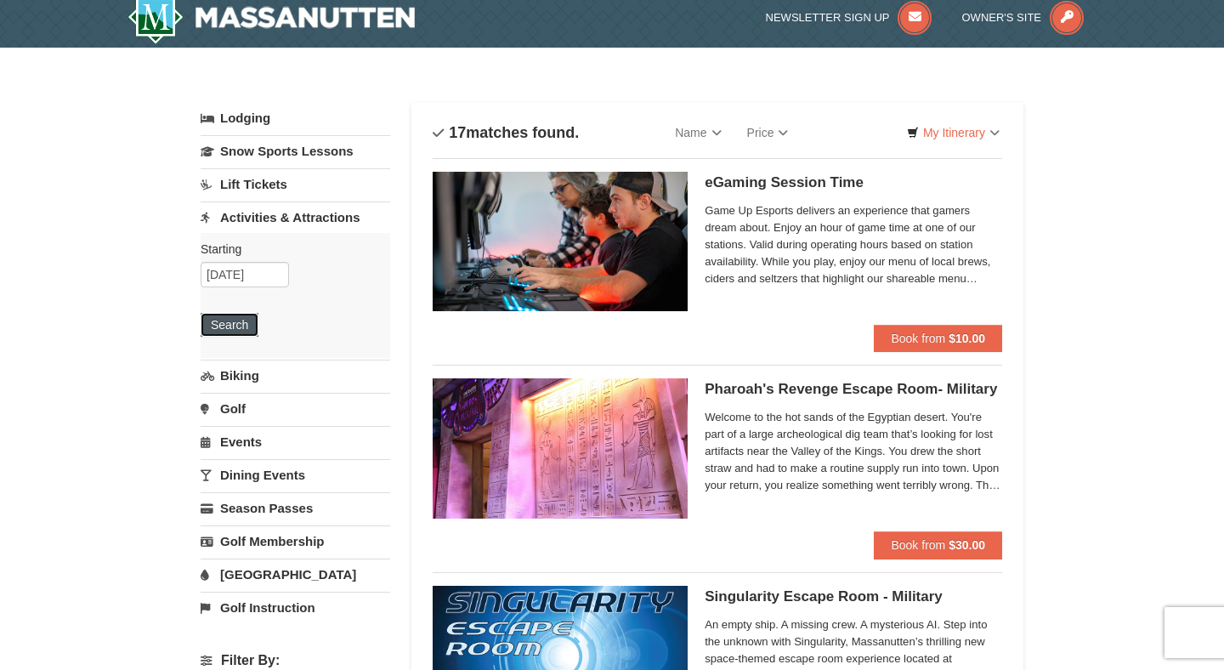
click at [239, 321] on button "Search" at bounding box center [230, 325] width 58 height 24
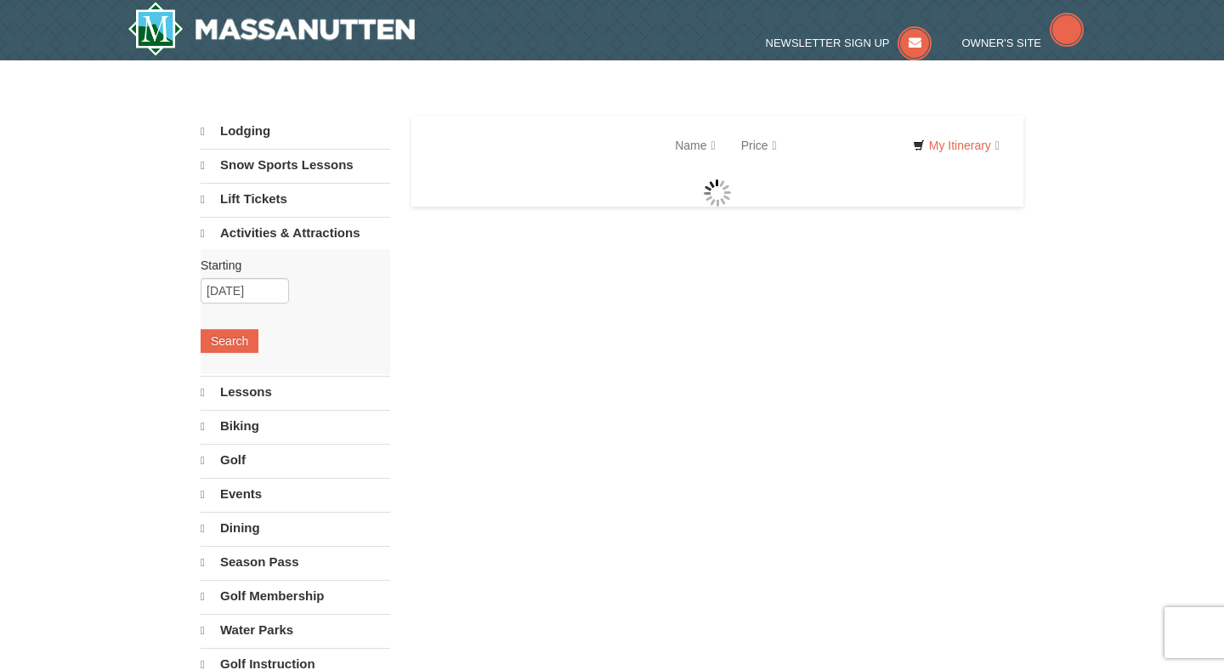
select select "9"
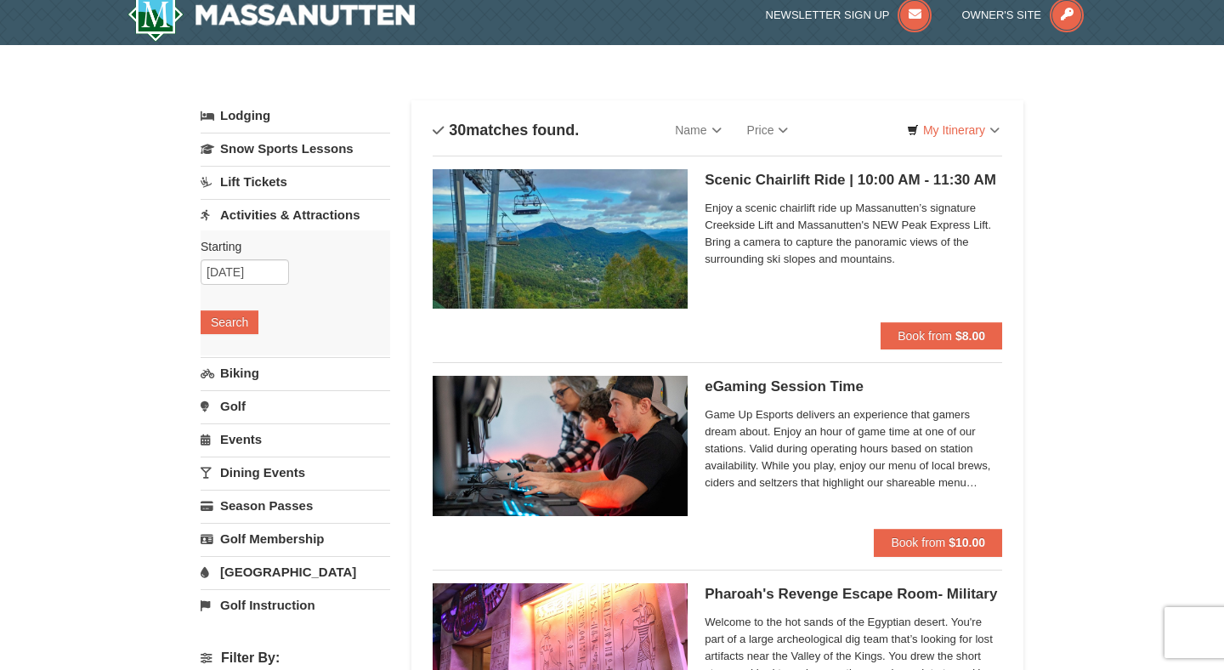
scroll to position [19, 0]
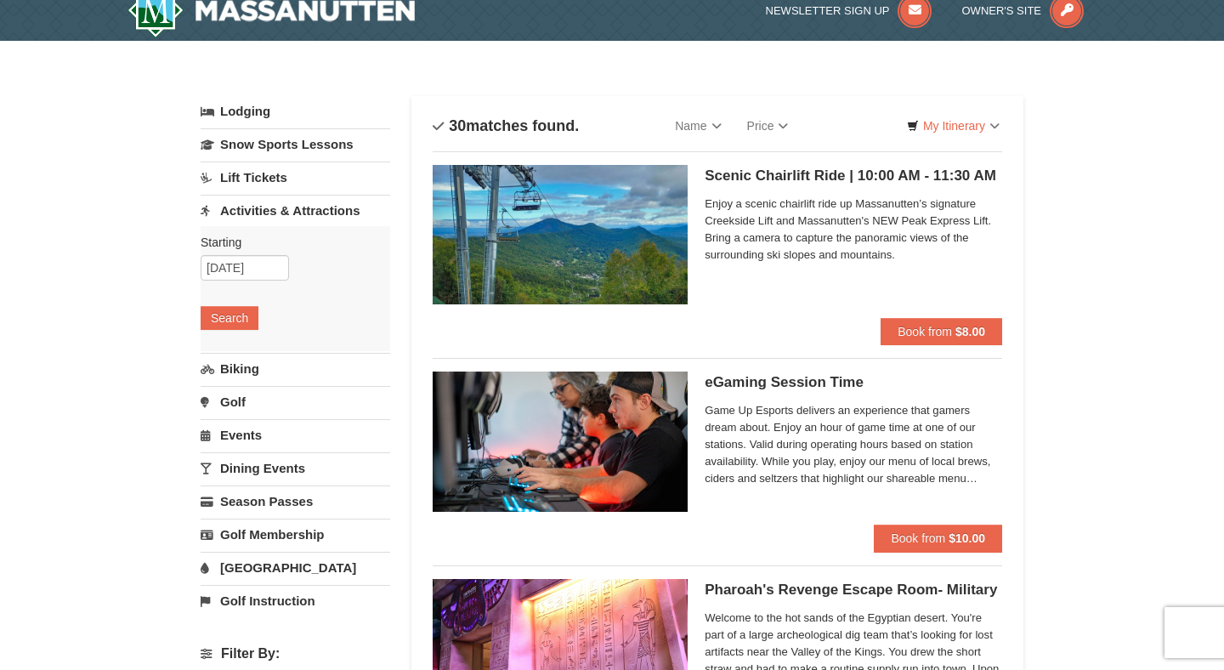
click at [893, 254] on span "Enjoy a scenic chairlift ride up Massanutten’s signature Creekside Lift and Mas…" at bounding box center [854, 230] width 298 height 68
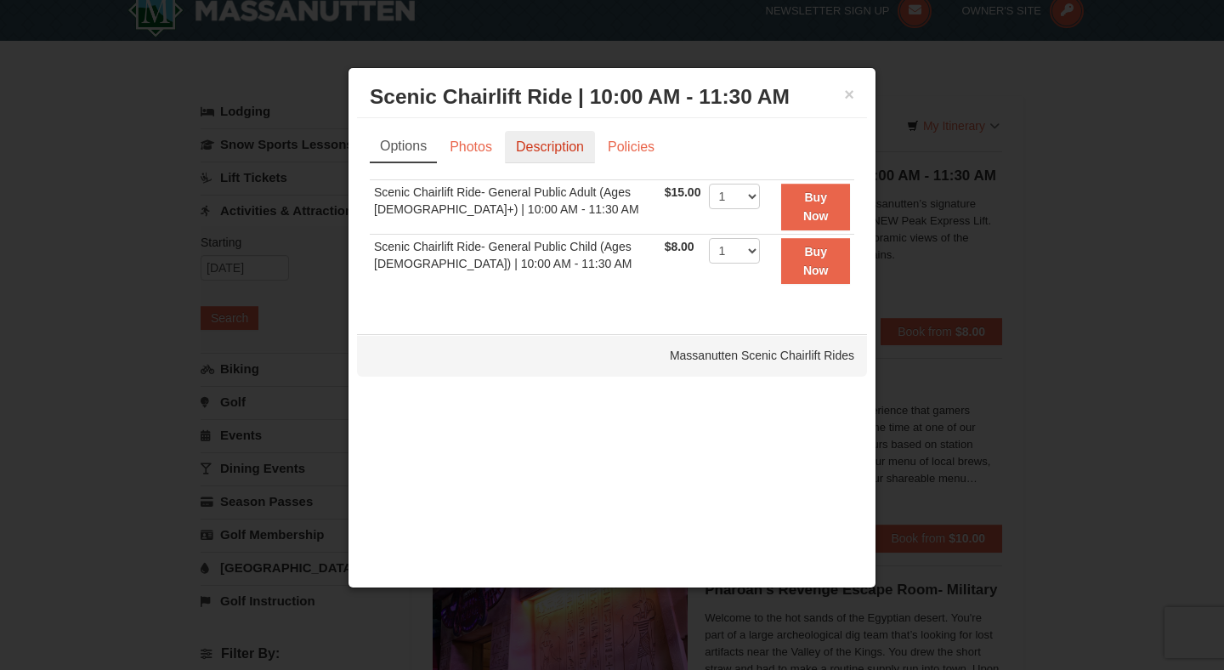
click at [565, 162] on link "Description" at bounding box center [550, 147] width 90 height 32
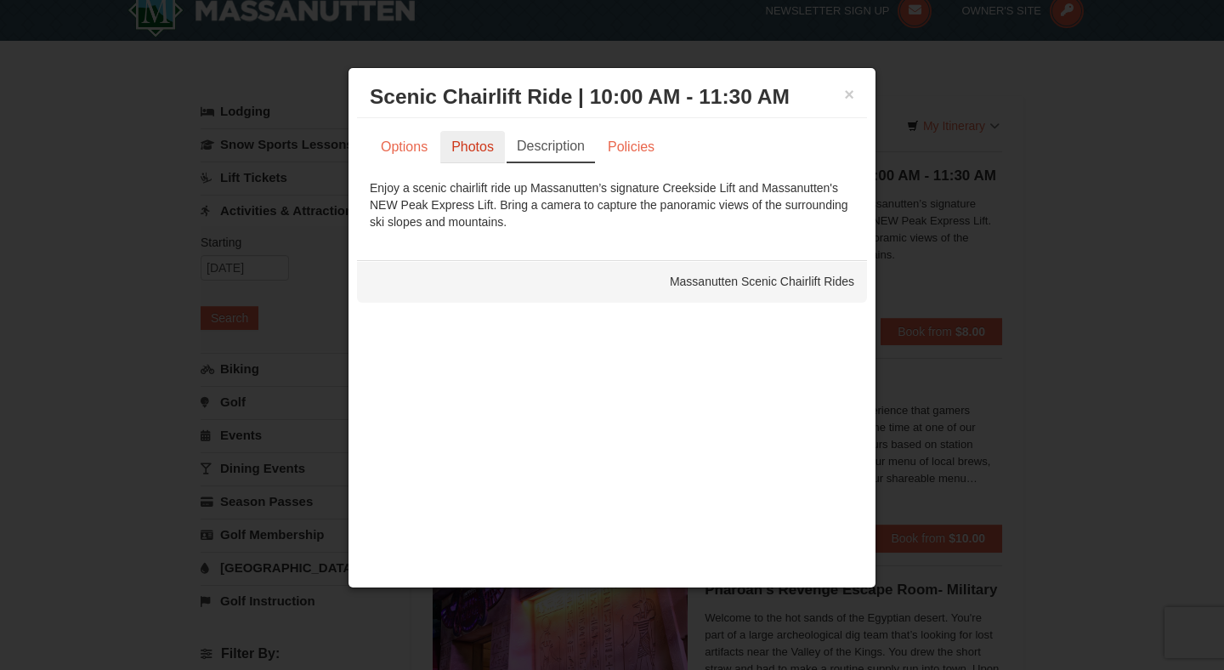
click at [481, 145] on link "Photos" at bounding box center [472, 147] width 65 height 32
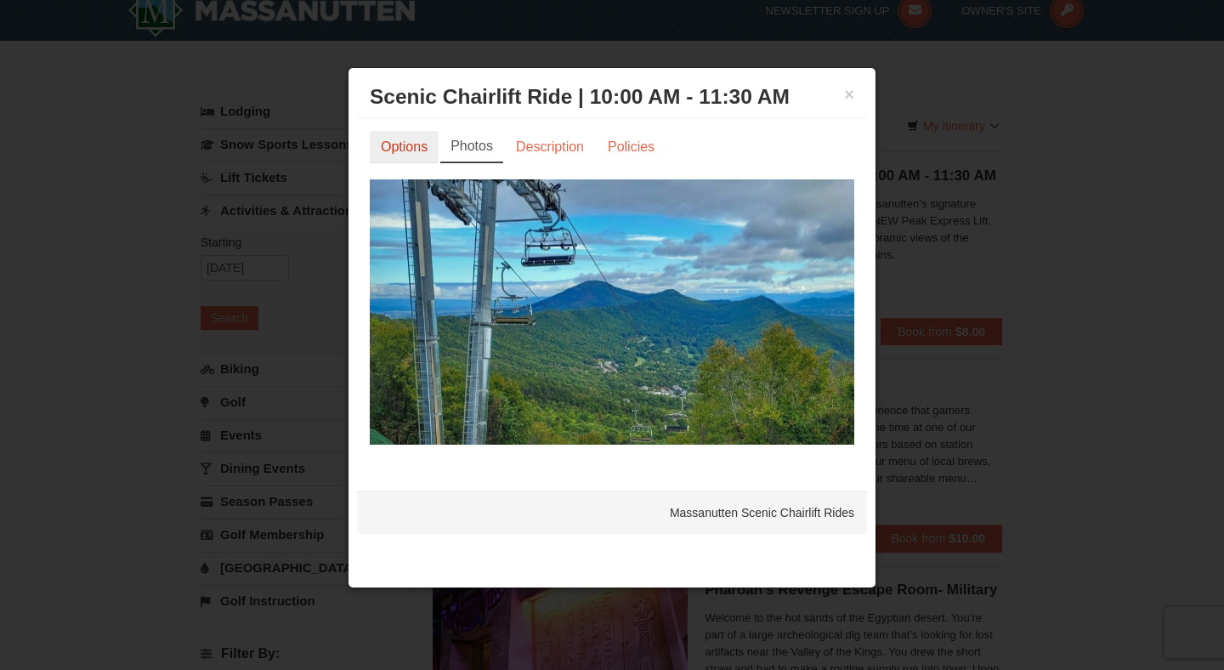
click at [408, 140] on link "Options" at bounding box center [404, 147] width 69 height 32
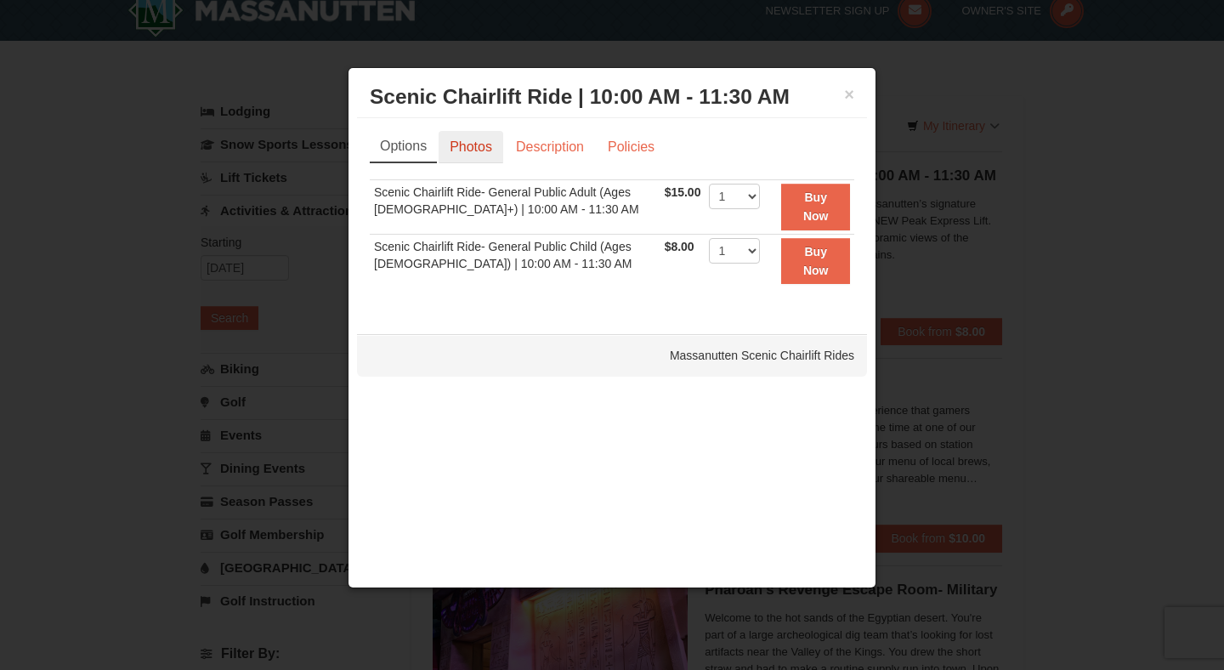
click at [458, 148] on link "Photos" at bounding box center [471, 147] width 65 height 32
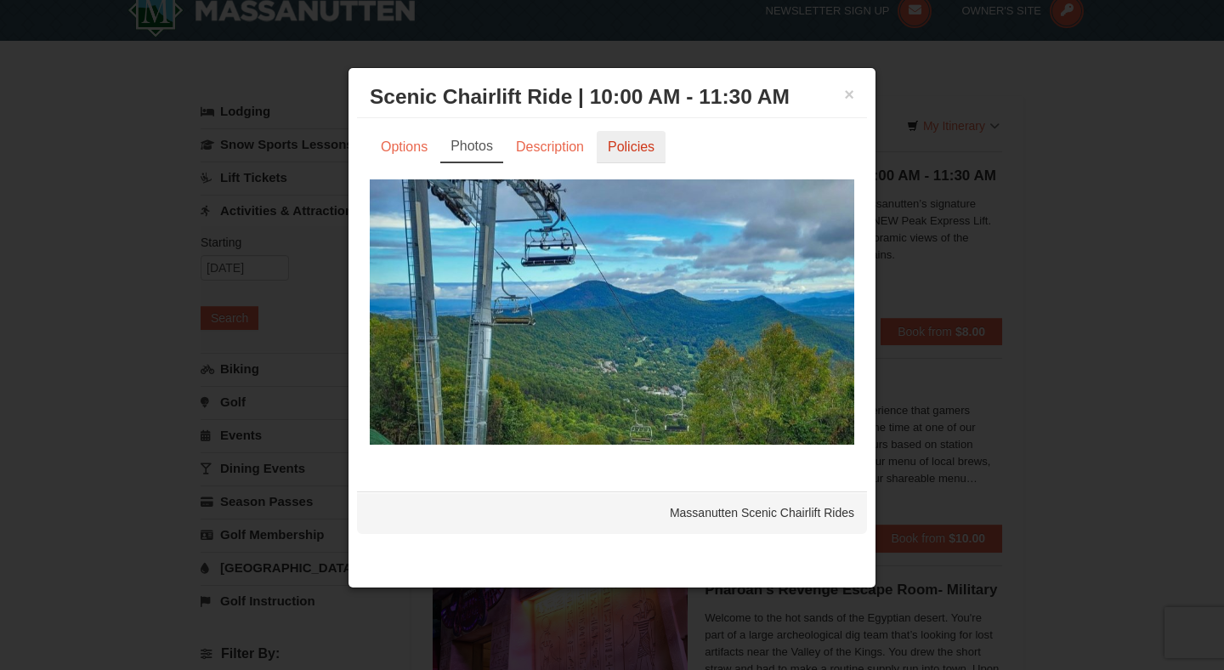
click at [637, 150] on link "Policies" at bounding box center [631, 147] width 69 height 32
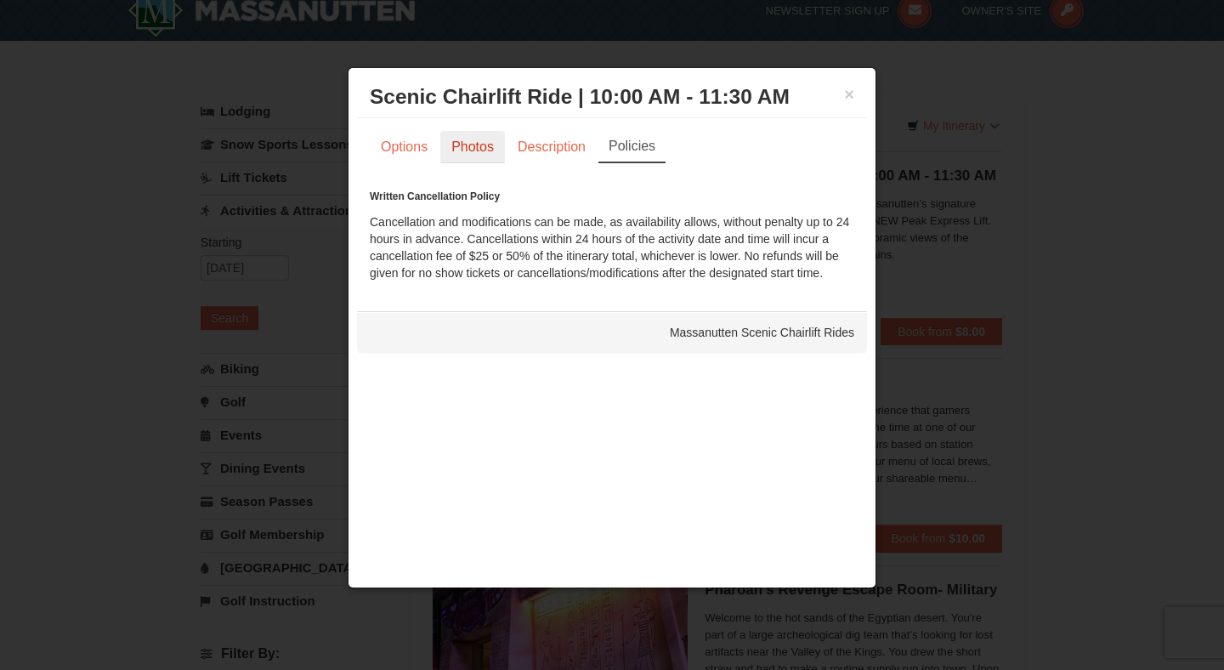
click at [499, 149] on link "Photos" at bounding box center [472, 147] width 65 height 32
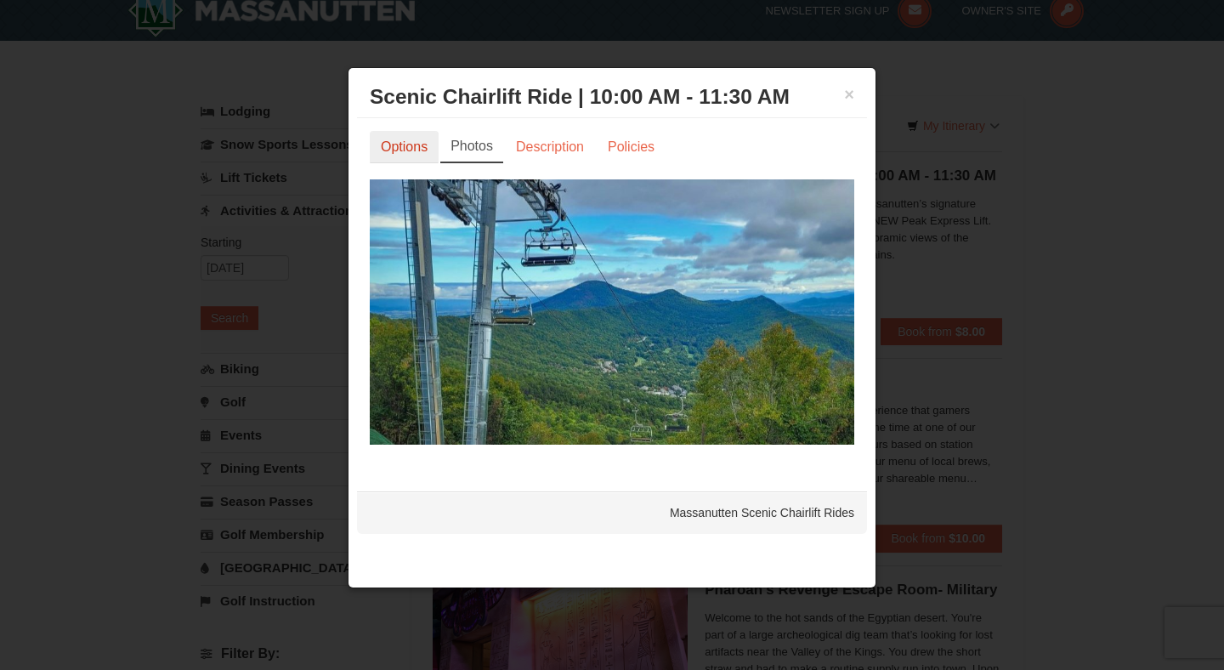
click at [430, 152] on link "Options" at bounding box center [404, 147] width 69 height 32
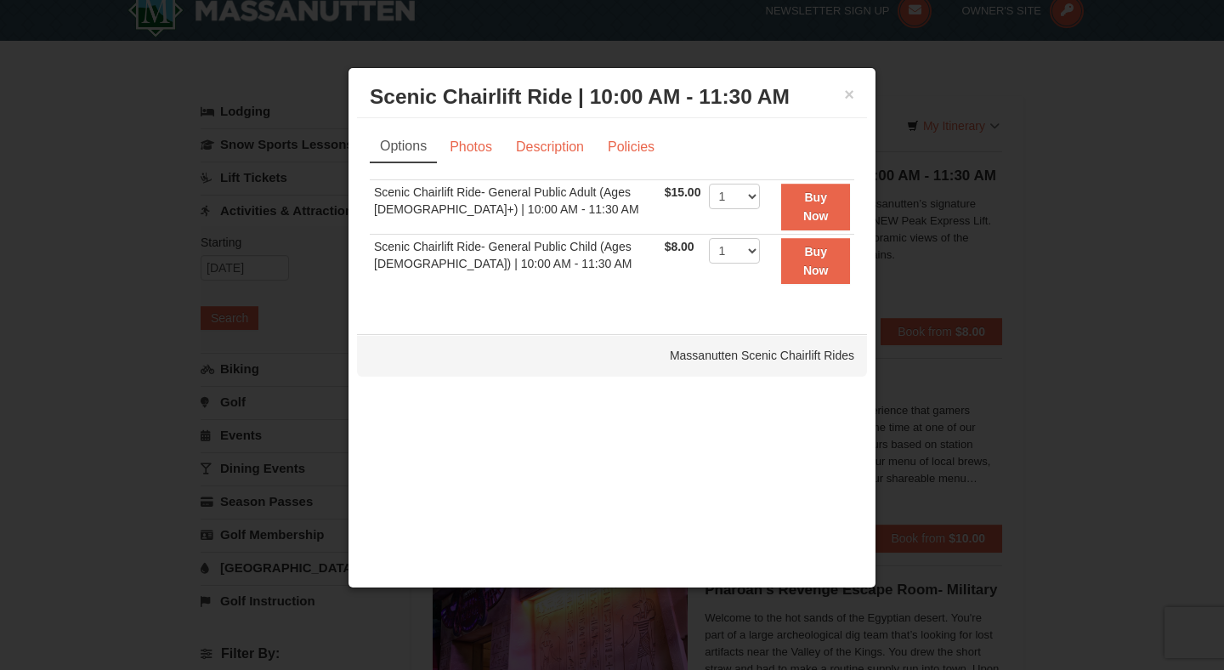
click at [1018, 277] on div at bounding box center [612, 335] width 1224 height 670
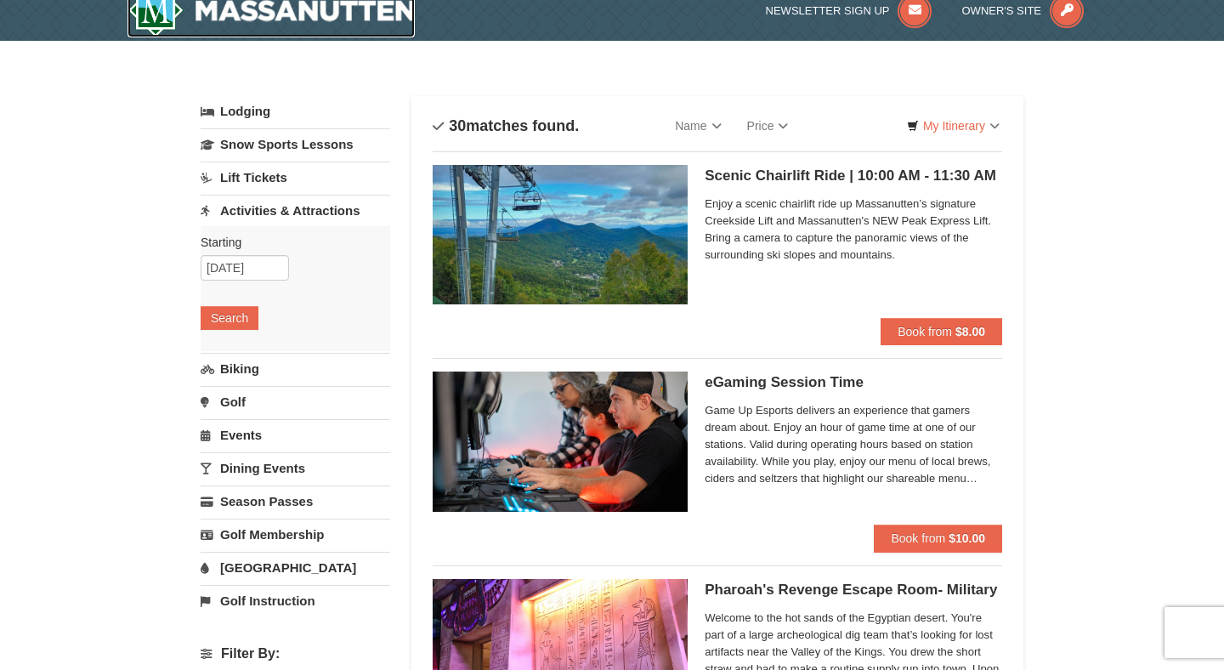
click at [394, 24] on img at bounding box center [271, 10] width 287 height 54
